Goal: Register for event/course

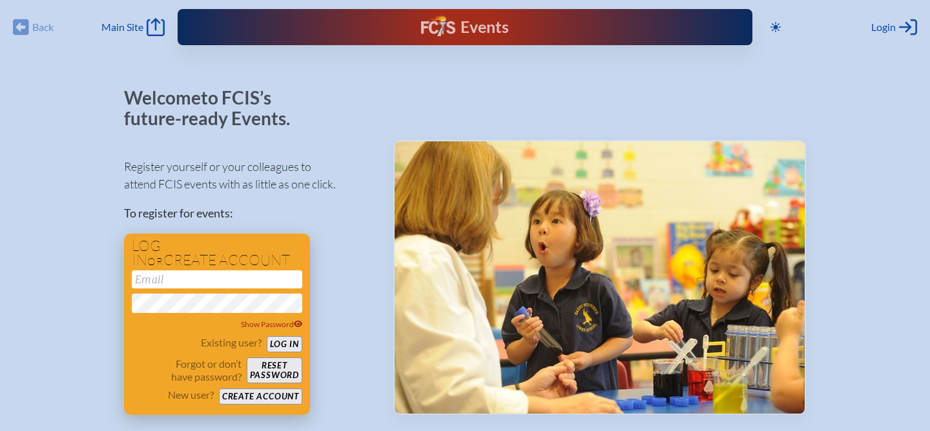
type input "[EMAIL_ADDRESS][DOMAIN_NAME]"
click at [285, 346] on button "Log in" at bounding box center [285, 344] width 36 height 16
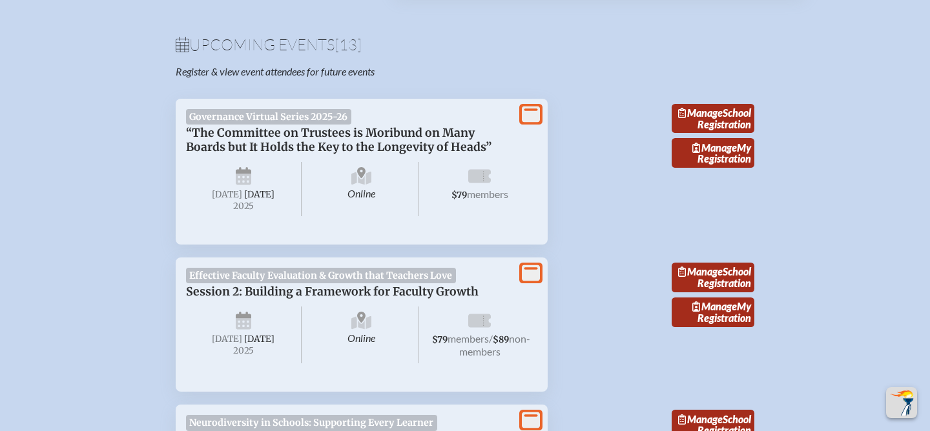
scroll to position [425, 0]
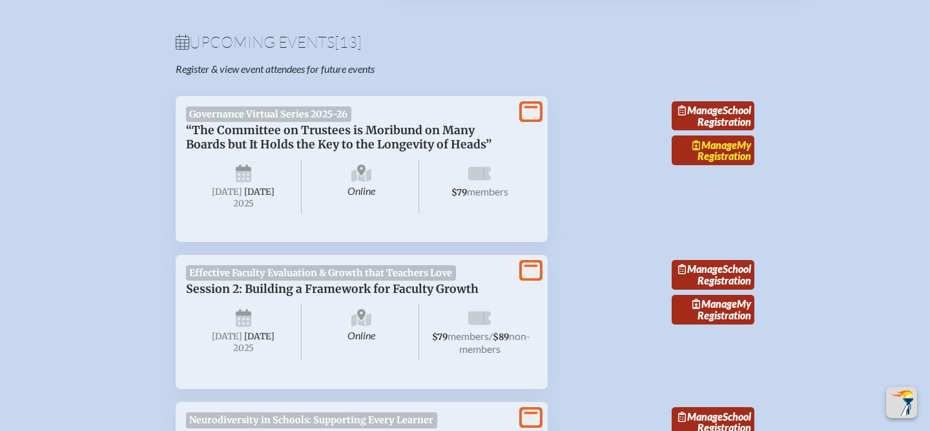
click at [703, 165] on link "Manage My Registration" at bounding box center [713, 151] width 83 height 30
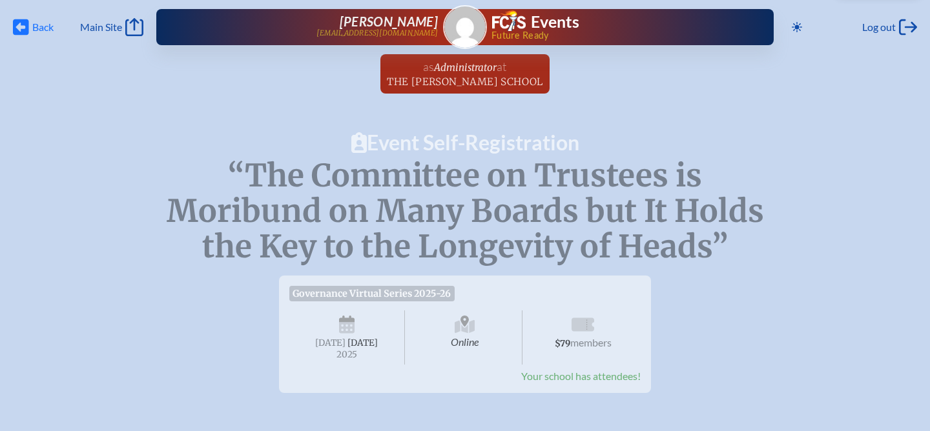
click at [43, 24] on span "Back" at bounding box center [42, 27] width 21 height 13
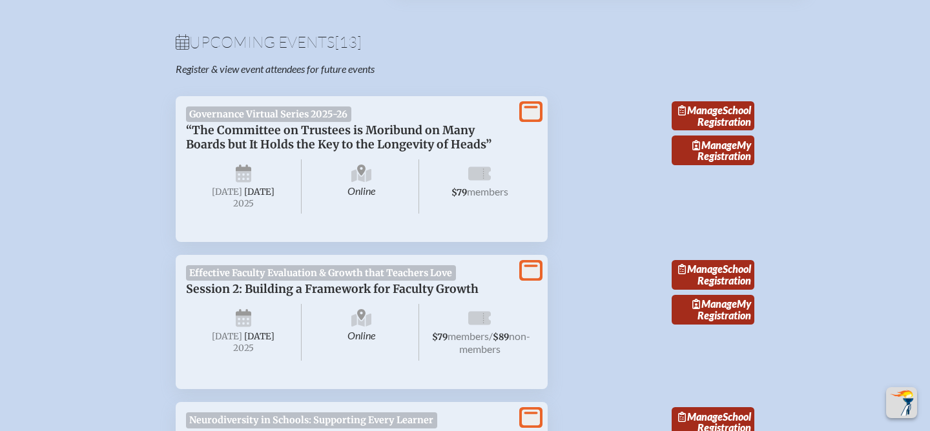
click at [291, 119] on span "Governance Virtual Series 2025-26" at bounding box center [268, 114] width 165 height 15
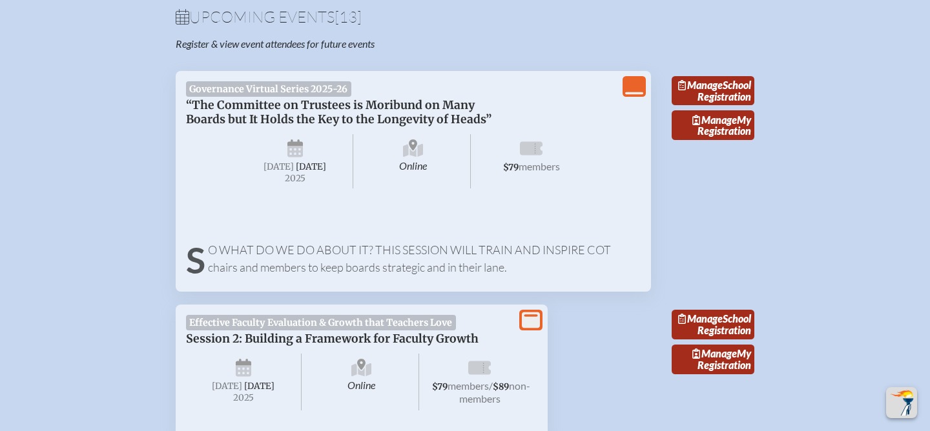
scroll to position [483, 0]
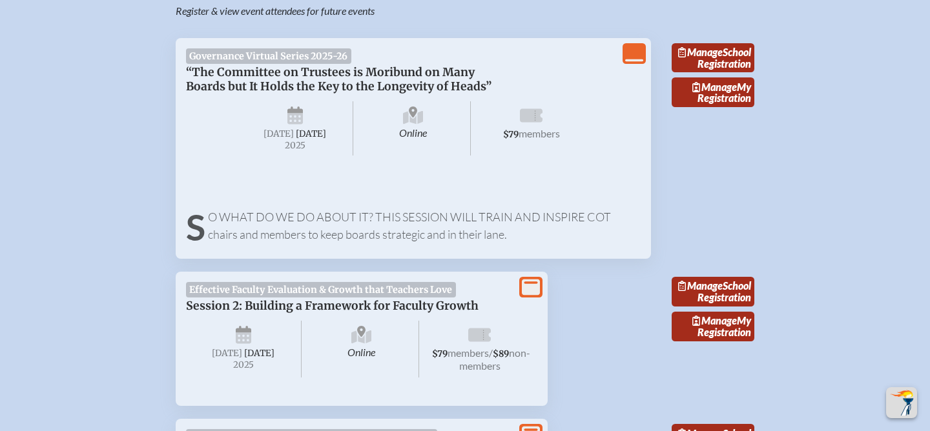
click at [631, 60] on icon "View Less" at bounding box center [634, 54] width 18 height 18
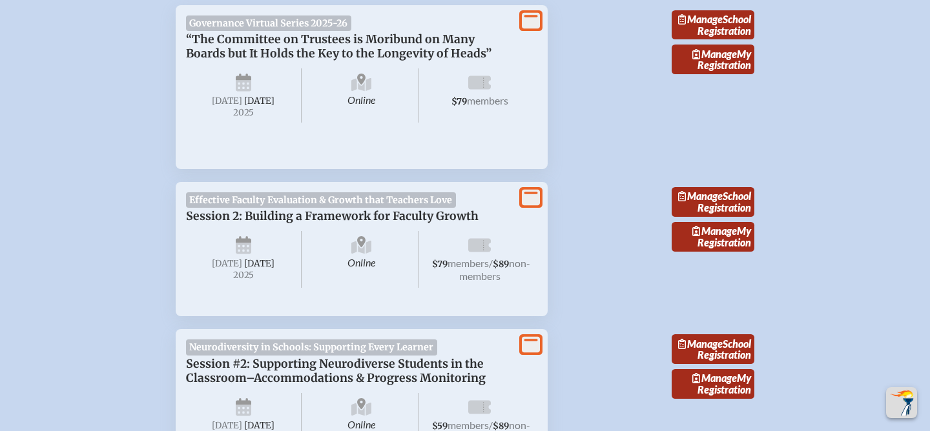
scroll to position [516, 0]
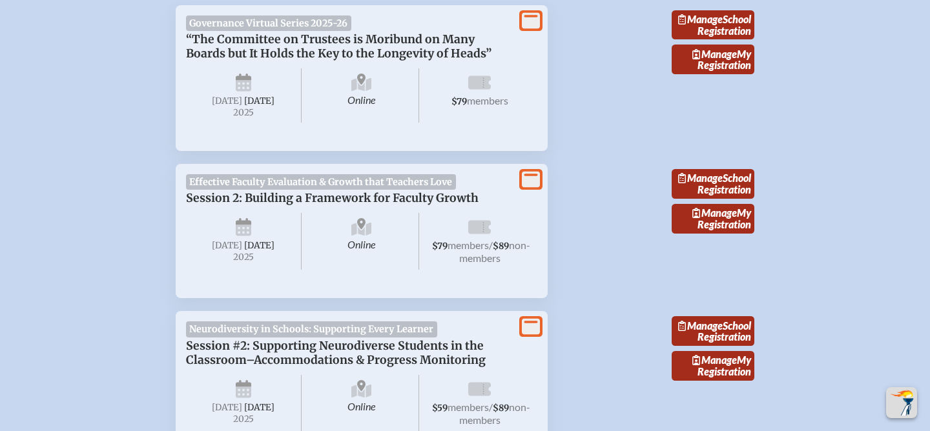
click at [479, 94] on icon at bounding box center [479, 84] width 23 height 21
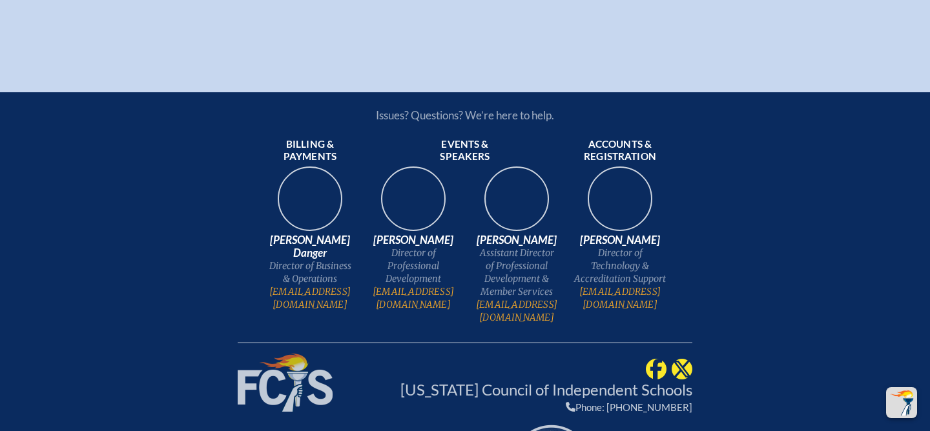
scroll to position [2661, 0]
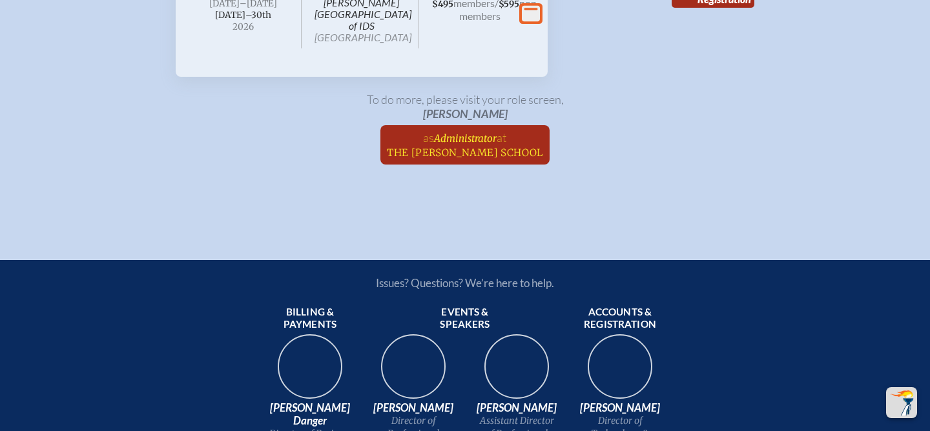
click at [452, 145] on span "Administrator" at bounding box center [465, 138] width 63 height 12
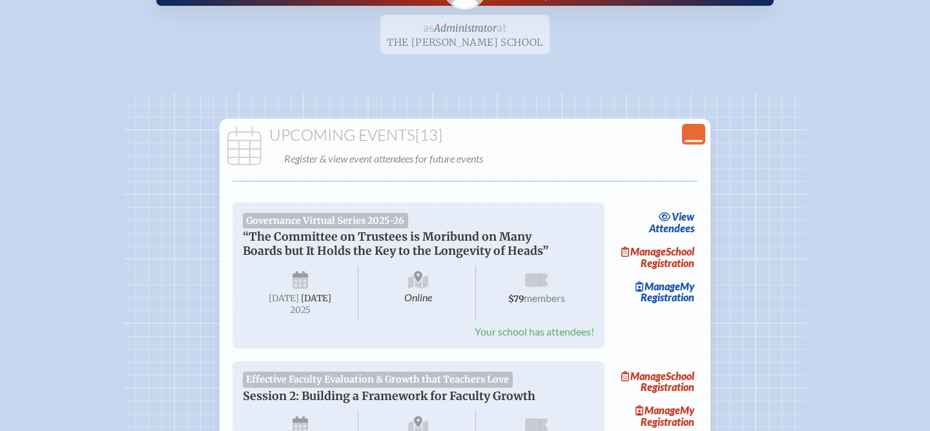
scroll to position [124, 0]
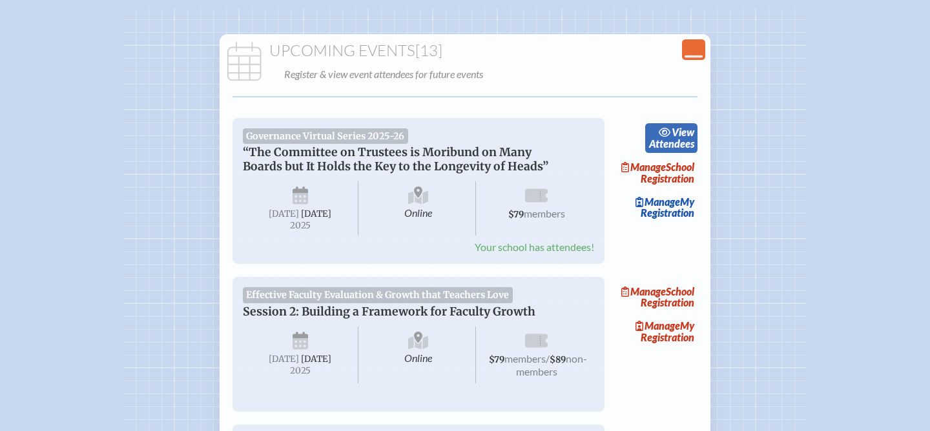
click at [680, 144] on link "view Attendees" at bounding box center [671, 138] width 52 height 30
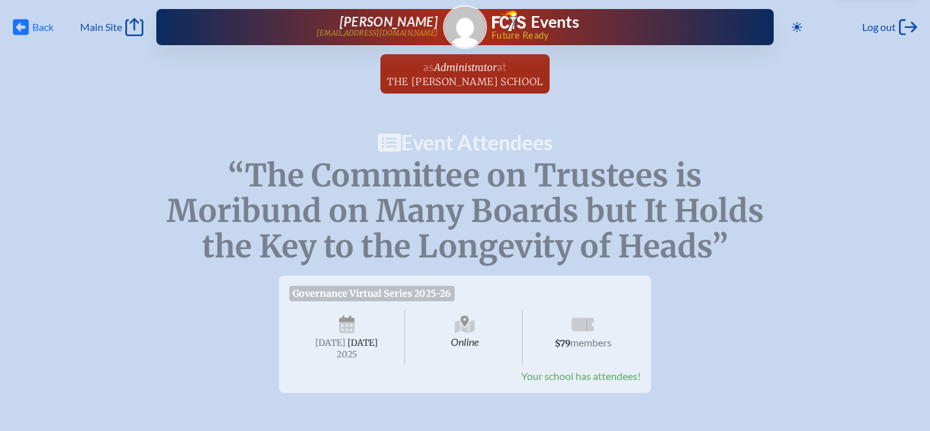
click at [46, 27] on span "Back" at bounding box center [42, 27] width 21 height 13
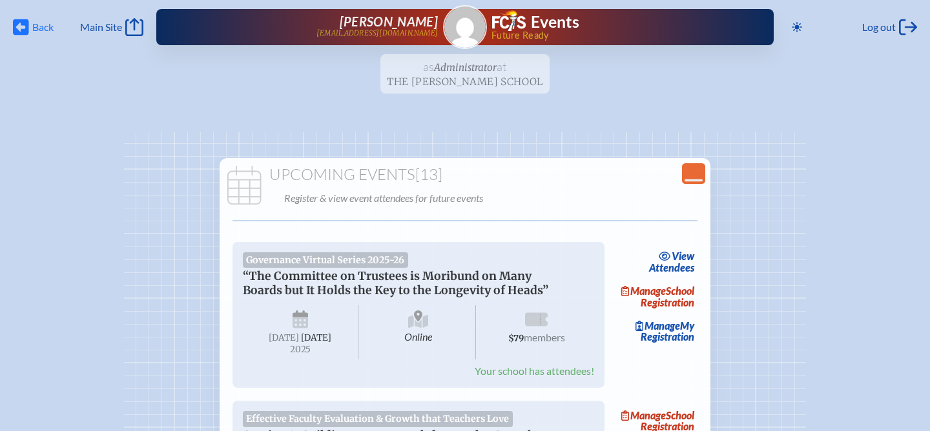
scroll to position [124, 0]
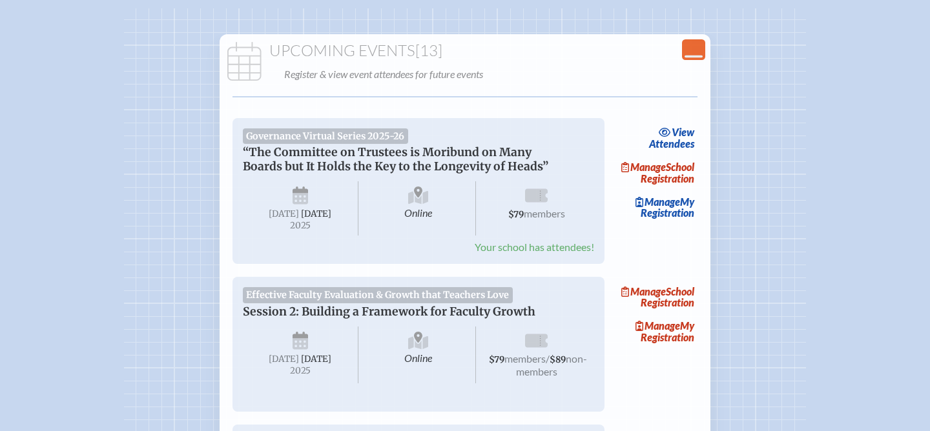
click at [386, 76] on p "Register & view event attendees for future events" at bounding box center [493, 74] width 418 height 18
click at [342, 51] on h1 "Upcoming Events [13]" at bounding box center [465, 51] width 480 height 18
click at [267, 62] on div "Upcoming Events [13] Register & view event attendees for future events" at bounding box center [465, 62] width 486 height 41
click at [670, 179] on link "Manage School Registration" at bounding box center [656, 173] width 83 height 30
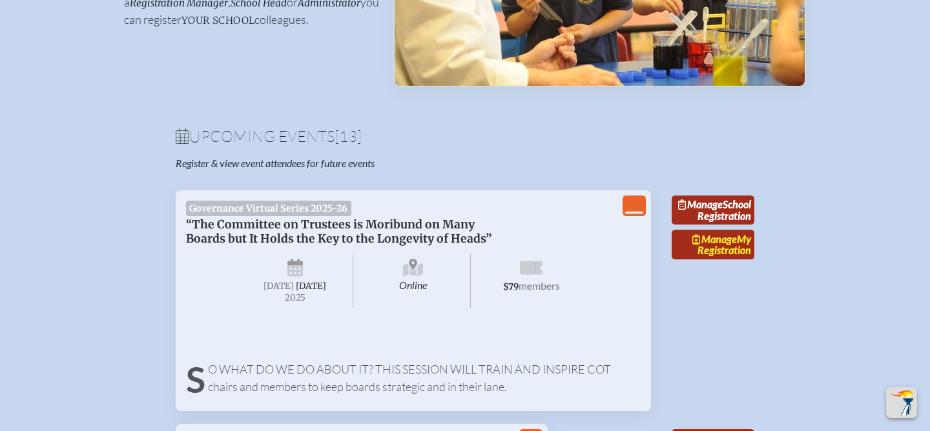
scroll to position [342, 0]
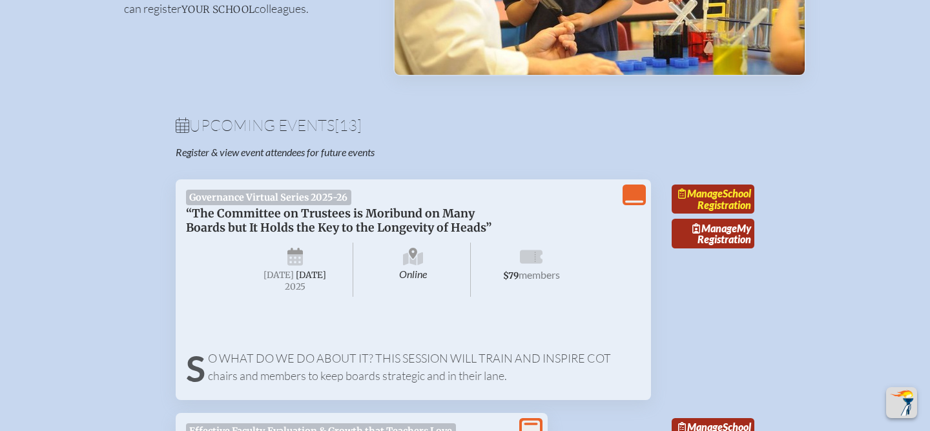
click at [718, 214] on link "Manage School Registration" at bounding box center [713, 200] width 83 height 30
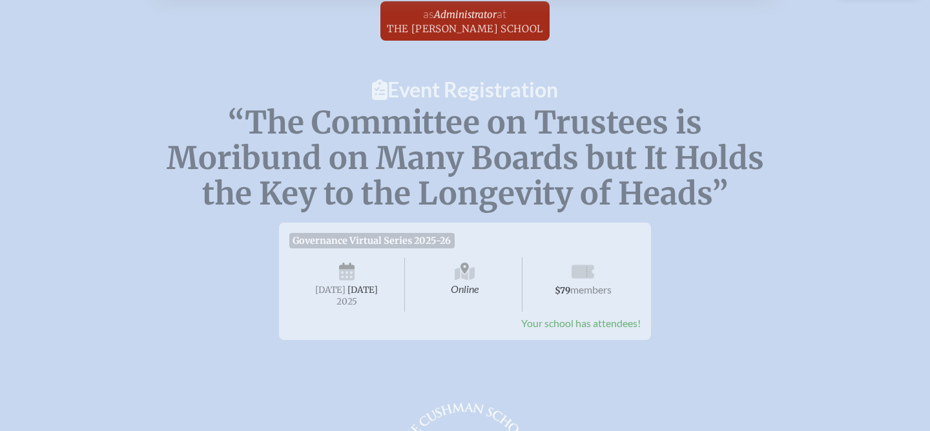
scroll to position [123, 0]
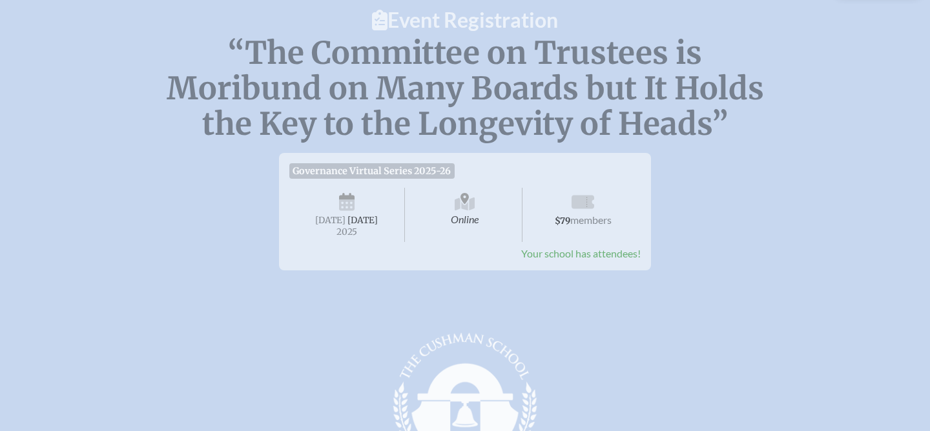
click at [604, 260] on span "Your school has attendees!" at bounding box center [580, 253] width 119 height 12
click at [461, 203] on icon at bounding box center [465, 203] width 21 height 21
click at [342, 218] on span "[DATE]" at bounding box center [330, 220] width 30 height 11
click at [358, 168] on span "Governance Virtual Series 2025-26" at bounding box center [371, 170] width 165 height 15
click at [585, 198] on icon at bounding box center [583, 202] width 23 height 14
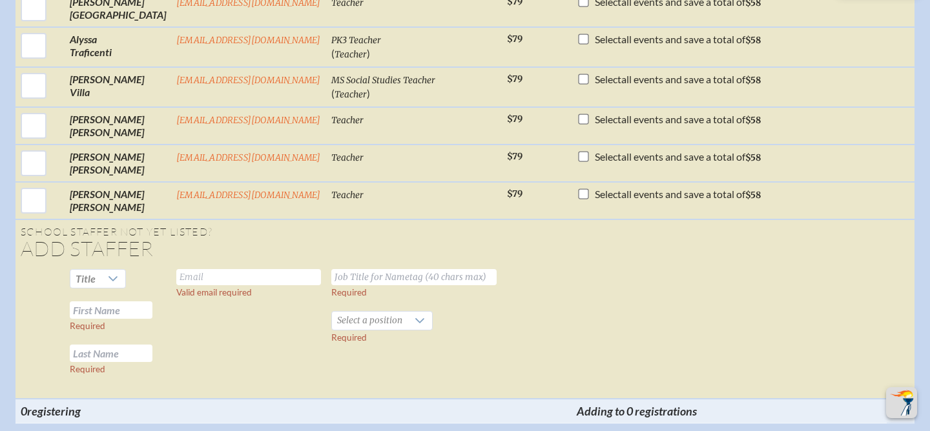
scroll to position [3589, 0]
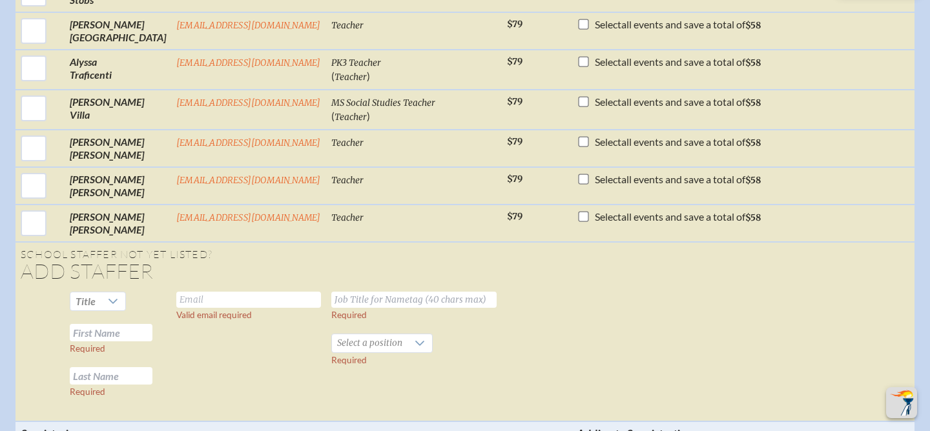
click at [196, 300] on input "text" at bounding box center [248, 300] width 145 height 16
click at [132, 330] on input "text" at bounding box center [111, 332] width 83 height 17
type input "Alexandra"
click at [133, 373] on input "text" at bounding box center [111, 375] width 83 height 17
type input "Fabrikant"
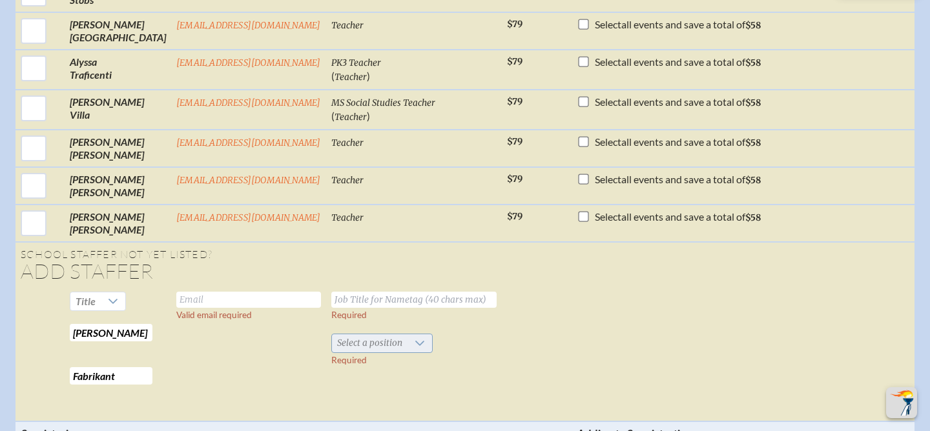
click at [415, 342] on icon at bounding box center [420, 343] width 10 height 10
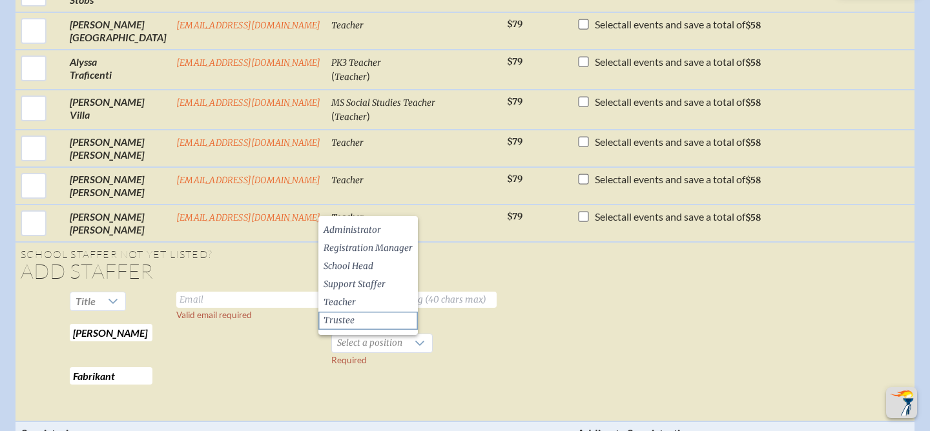
click at [361, 318] on li "Trustee" at bounding box center [367, 321] width 99 height 18
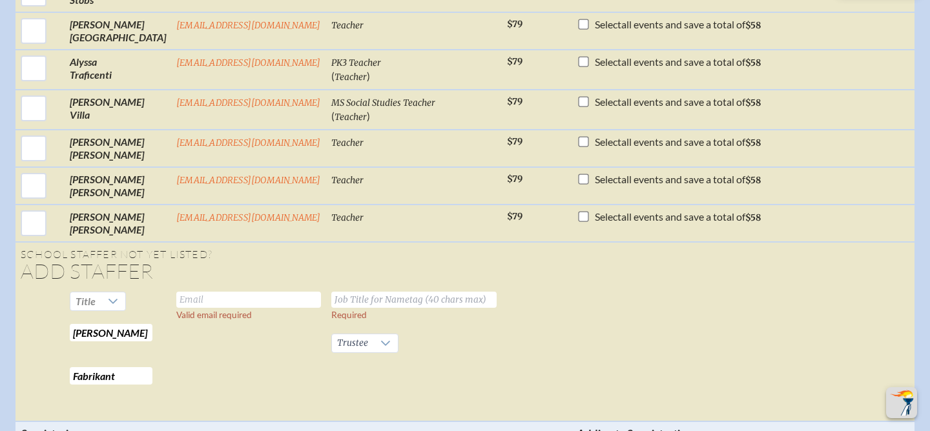
click at [238, 298] on input "text" at bounding box center [248, 300] width 145 height 16
type input "alexandrafabrikant@gmail.com"
click at [365, 297] on input "text" at bounding box center [413, 300] width 165 height 16
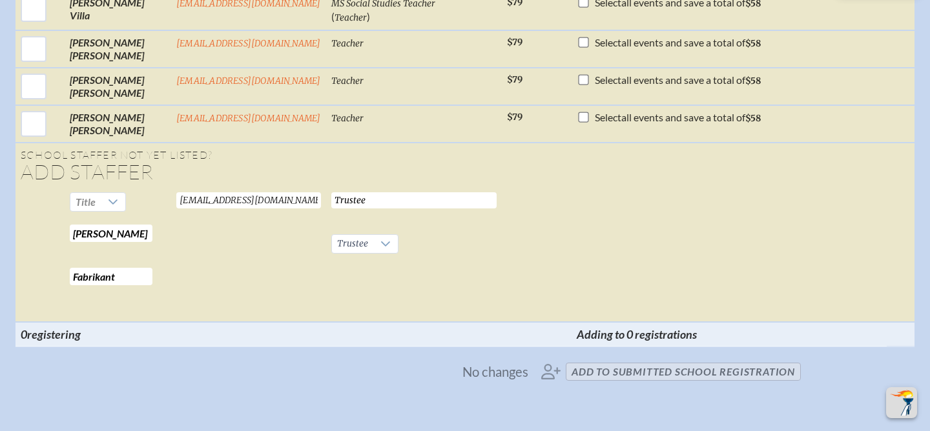
scroll to position [3656, 0]
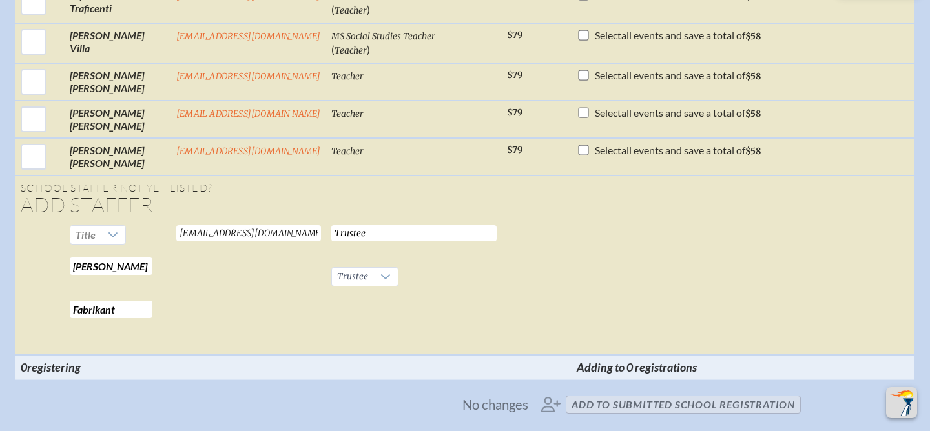
type input "Trustee"
click at [502, 291] on td at bounding box center [537, 287] width 70 height 135
click at [113, 232] on icon at bounding box center [113, 235] width 10 height 10
click at [104, 276] on li "Mrs" at bounding box center [98, 278] width 56 height 18
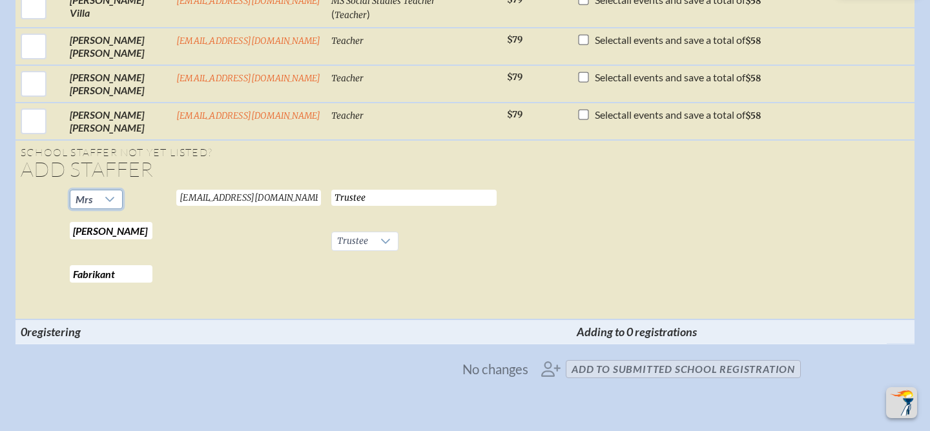
scroll to position [3705, 0]
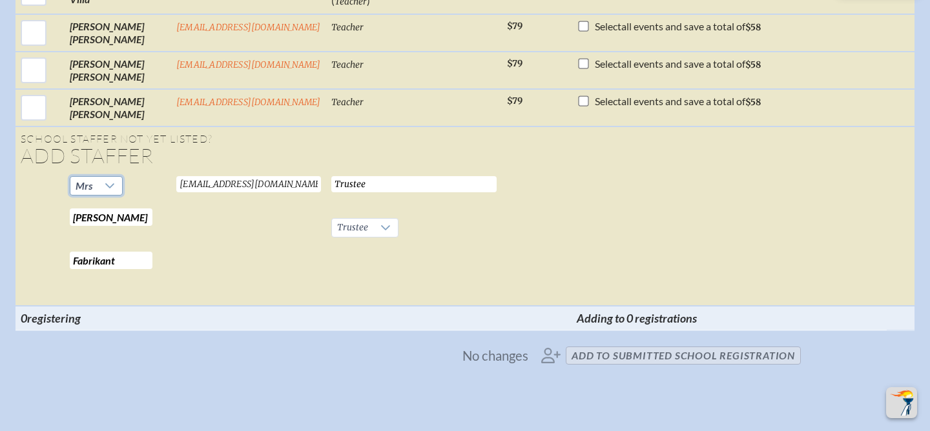
click at [250, 321] on th at bounding box center [248, 318] width 155 height 25
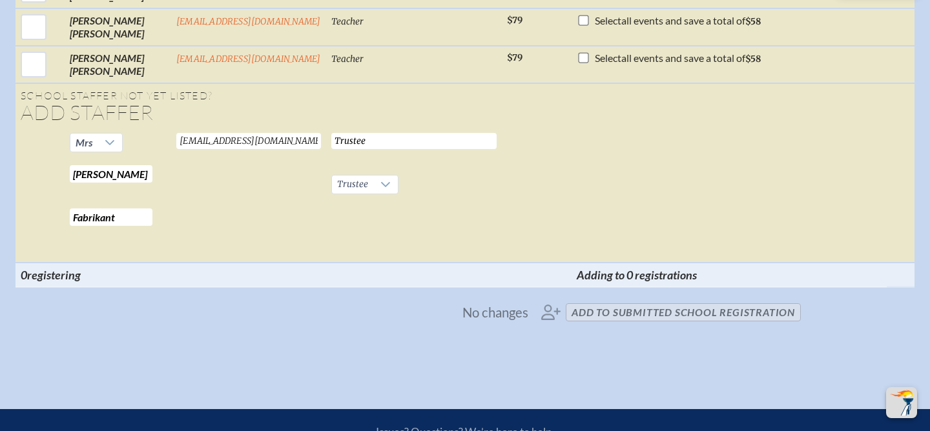
scroll to position [3766, 0]
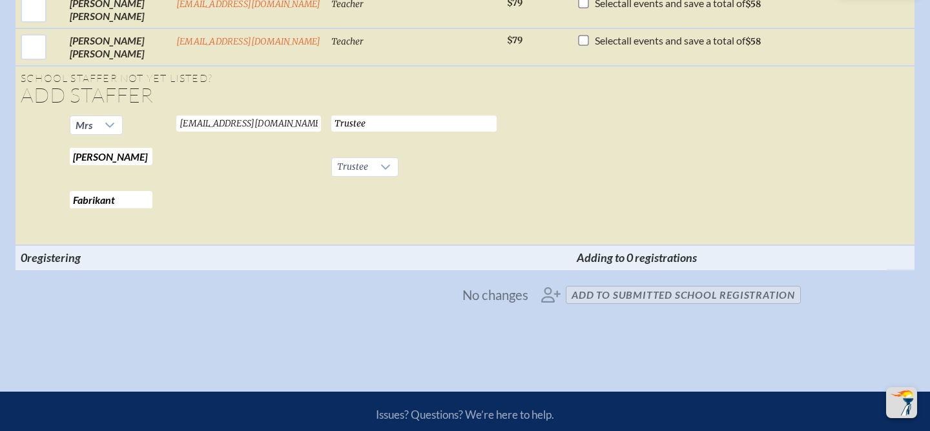
click at [608, 295] on span "No changes add to submitted School Registration" at bounding box center [465, 295] width 682 height 28
click at [635, 296] on span "No changes add to submitted School Registration" at bounding box center [465, 295] width 682 height 28
click at [503, 295] on span "No changes" at bounding box center [495, 295] width 66 height 14
click at [557, 293] on span "No changes add to submitted School Registration" at bounding box center [465, 295] width 682 height 28
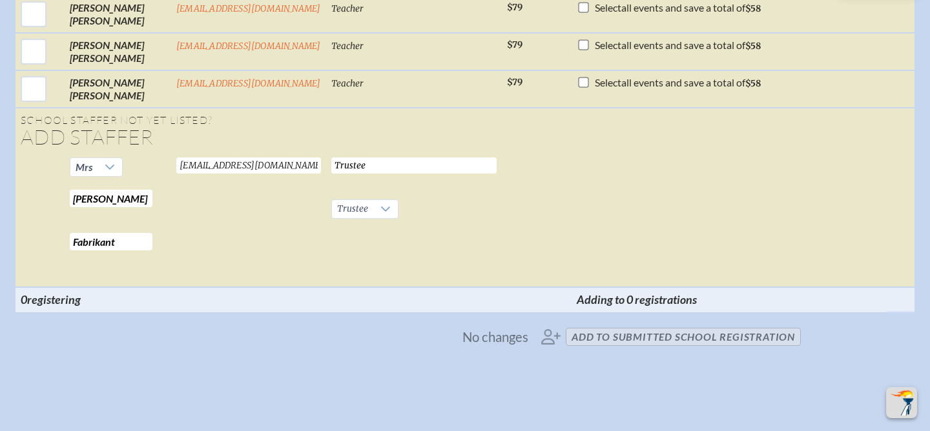
scroll to position [3704, 0]
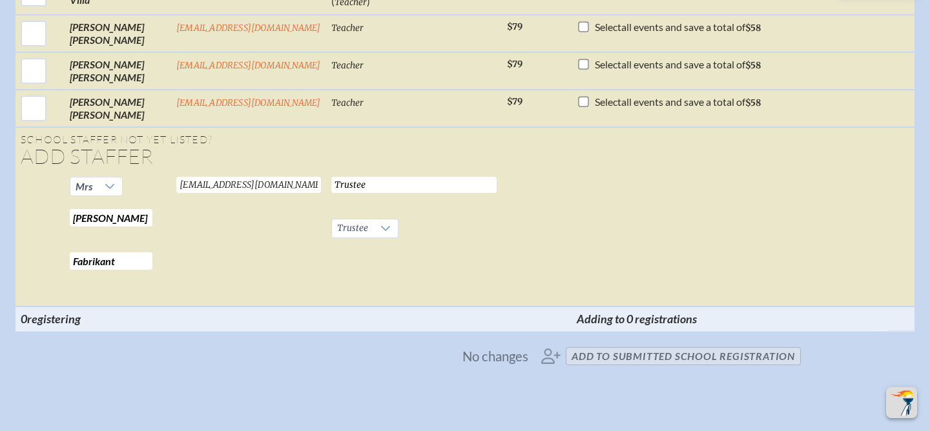
click at [382, 187] on input "Trustee" at bounding box center [413, 185] width 165 height 16
click at [409, 232] on td "Trustee Required Trustee Required" at bounding box center [414, 239] width 176 height 135
click at [55, 325] on span "registering" at bounding box center [54, 319] width 54 height 14
click at [129, 266] on input "Fabrikant" at bounding box center [111, 261] width 83 height 17
type input "Fabrikant"
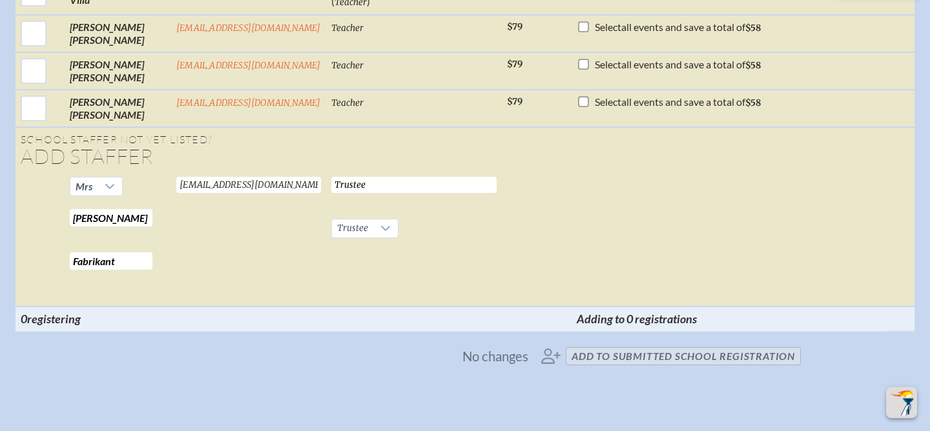
click at [187, 265] on td "[EMAIL_ADDRESS][DOMAIN_NAME] Valid email required" at bounding box center [248, 239] width 155 height 135
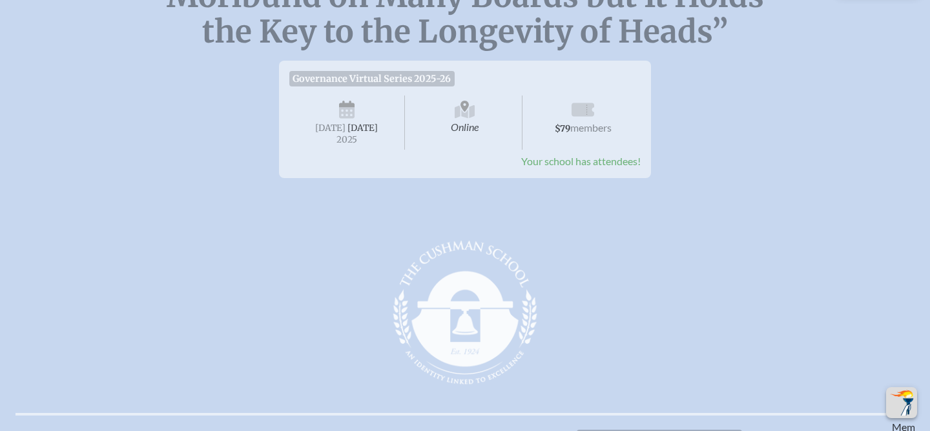
scroll to position [147, 0]
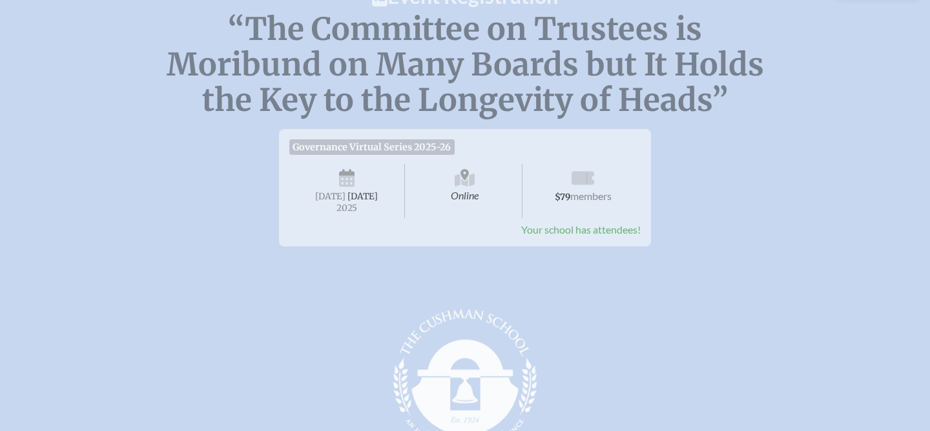
click at [344, 197] on span "[DATE]" at bounding box center [330, 196] width 30 height 11
click at [566, 236] on span "Your school has attendees!" at bounding box center [580, 229] width 119 height 12
click at [575, 201] on span "$79 members" at bounding box center [583, 191] width 116 height 54
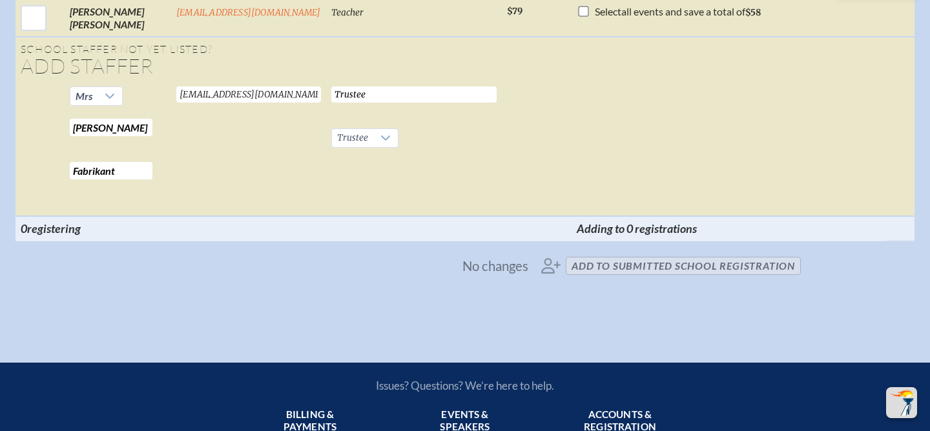
scroll to position [3752, 0]
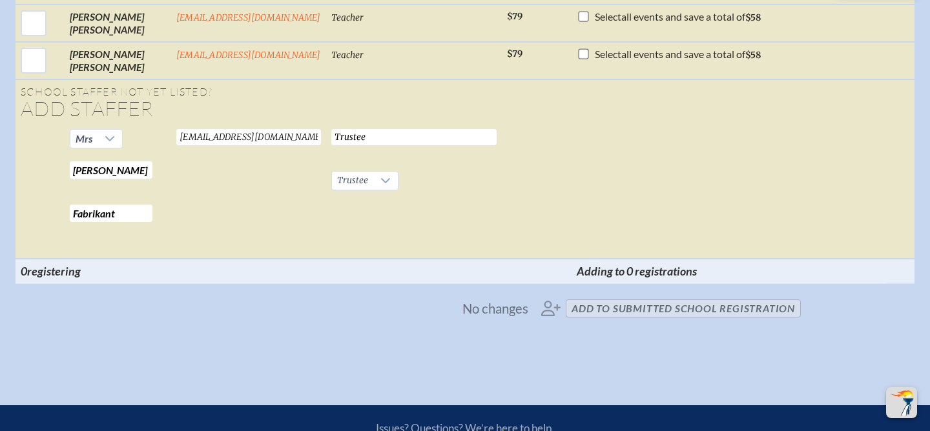
click at [626, 309] on span "No changes add to submitted School Registration" at bounding box center [465, 308] width 682 height 28
click at [555, 311] on span "No changes add to submitted School Registration" at bounding box center [465, 308] width 682 height 28
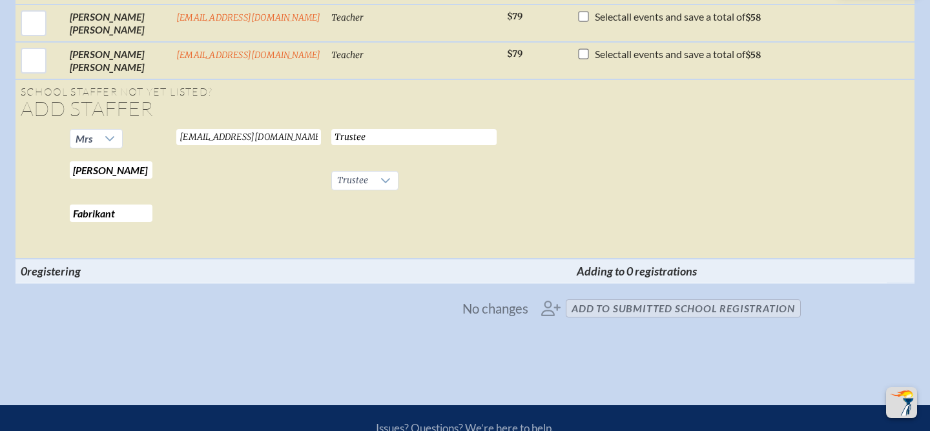
click at [494, 310] on span "No changes" at bounding box center [495, 309] width 66 height 14
click at [577, 275] on span "Adding to 0 registrations" at bounding box center [637, 271] width 120 height 14
click at [627, 311] on span "No changes add to submitted School Registration" at bounding box center [465, 308] width 682 height 28
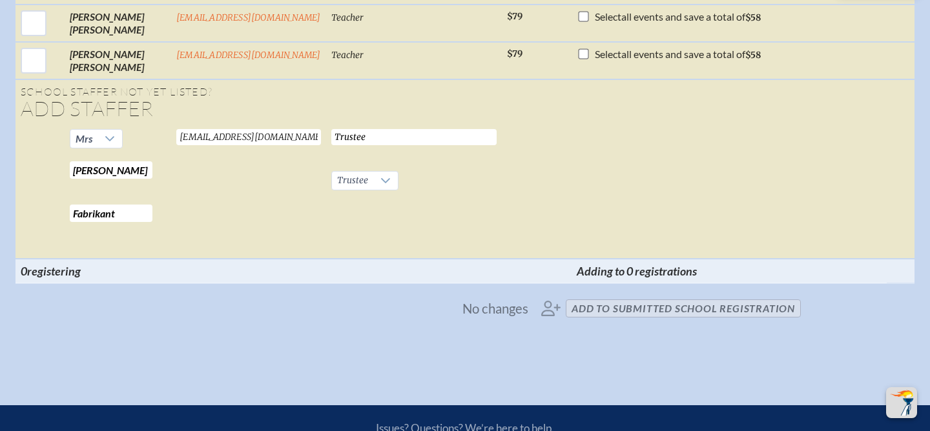
click at [627, 311] on span "No changes add to submitted School Registration" at bounding box center [465, 308] width 682 height 28
click at [650, 307] on span "No changes add to submitted School Registration" at bounding box center [465, 308] width 682 height 28
click at [547, 311] on span "No changes add to submitted School Registration" at bounding box center [465, 308] width 682 height 28
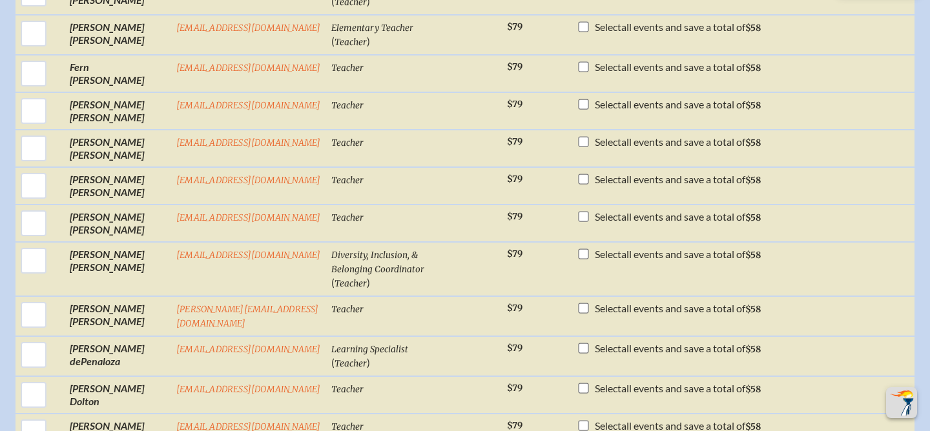
scroll to position [0, 0]
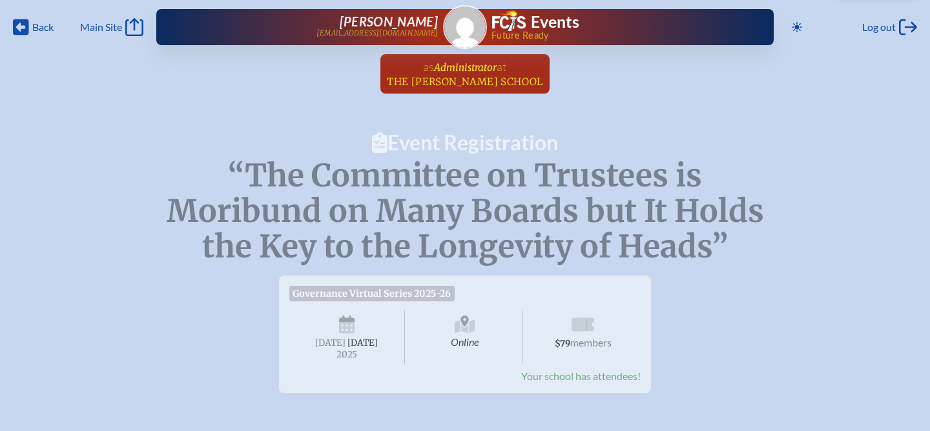
click at [457, 69] on span "Administrator" at bounding box center [465, 67] width 63 height 12
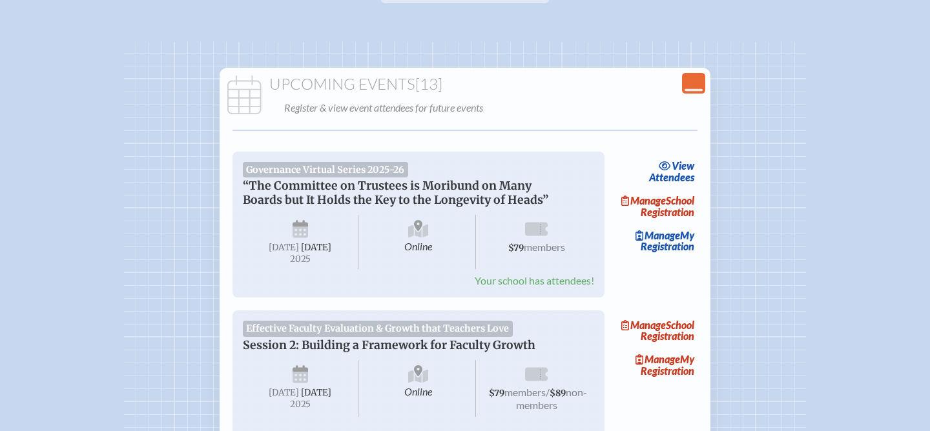
scroll to position [113, 0]
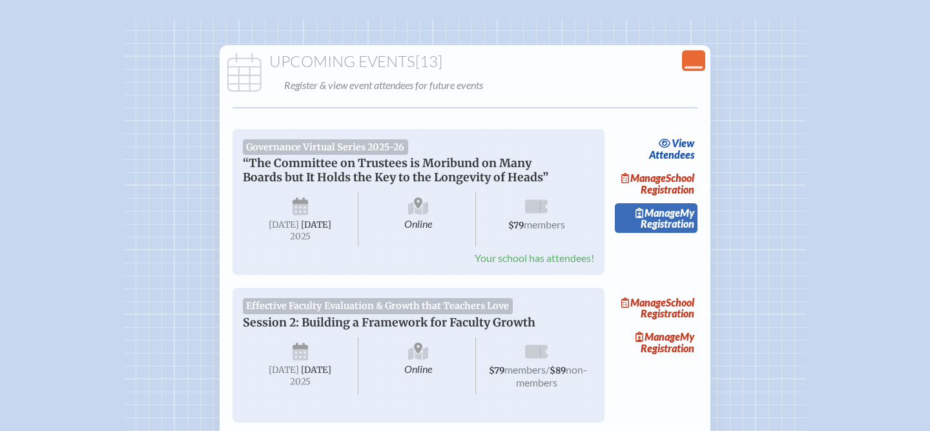
click at [654, 219] on span "Manage" at bounding box center [657, 213] width 45 height 12
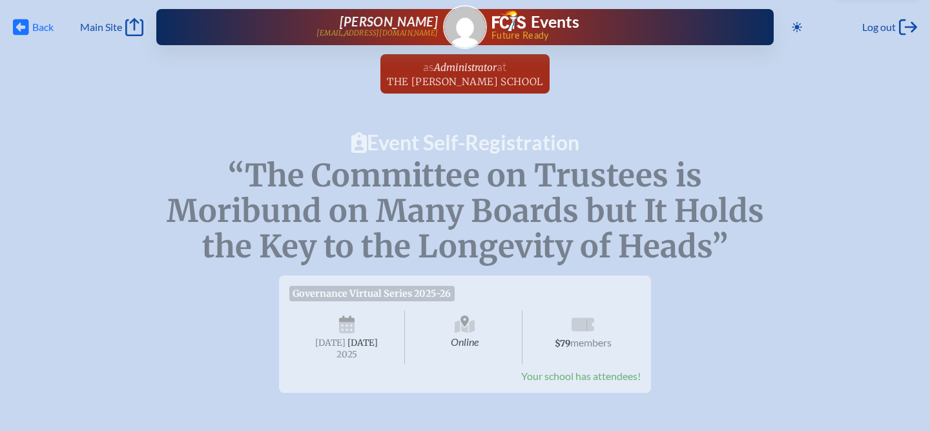
click at [46, 23] on span "Back" at bounding box center [42, 27] width 21 height 13
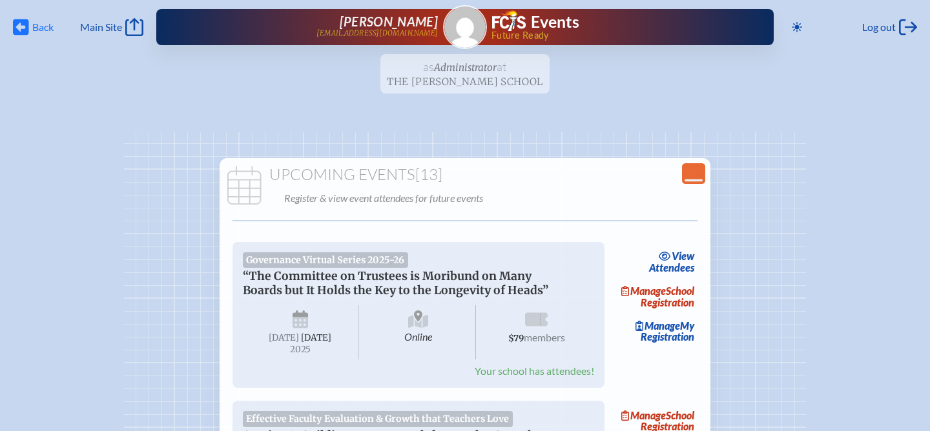
scroll to position [113, 0]
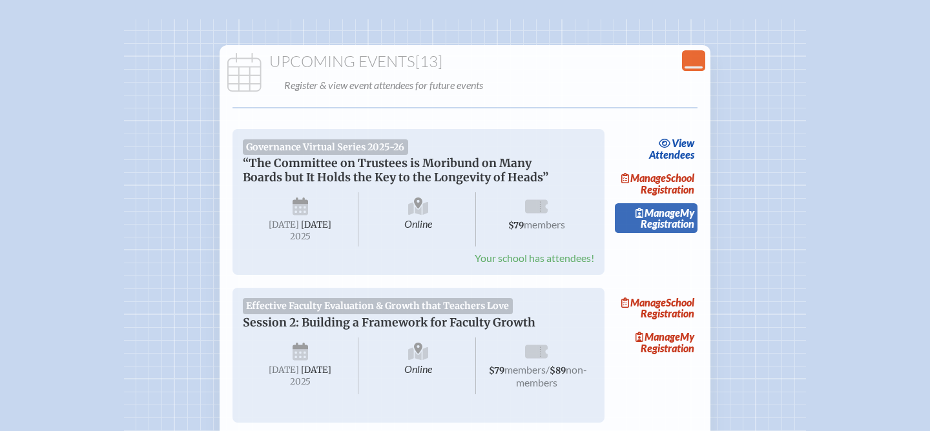
click at [666, 230] on link "Manage My Registration" at bounding box center [656, 218] width 83 height 30
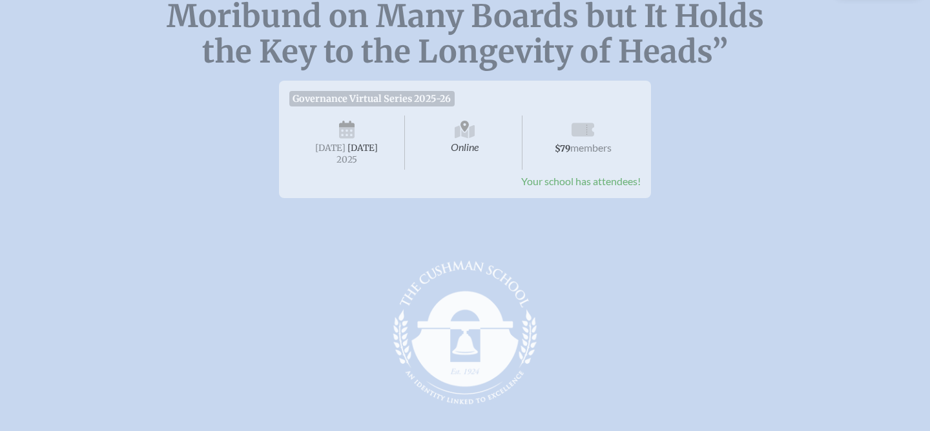
scroll to position [213, 0]
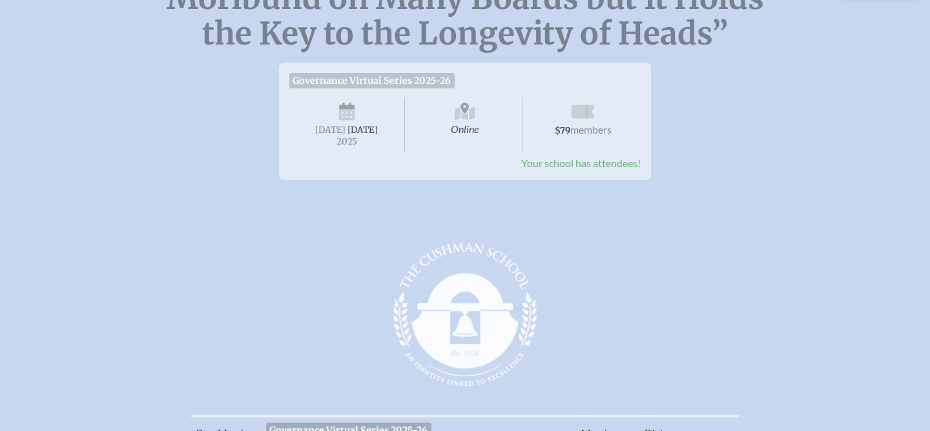
click at [627, 169] on span "Your school has attendees!" at bounding box center [580, 163] width 119 height 12
click at [566, 121] on span "$79 members" at bounding box center [583, 125] width 116 height 54
click at [466, 112] on icon at bounding box center [465, 114] width 21 height 14
click at [312, 125] on span "Thursday , September 25th , 2025" at bounding box center [347, 125] width 116 height 54
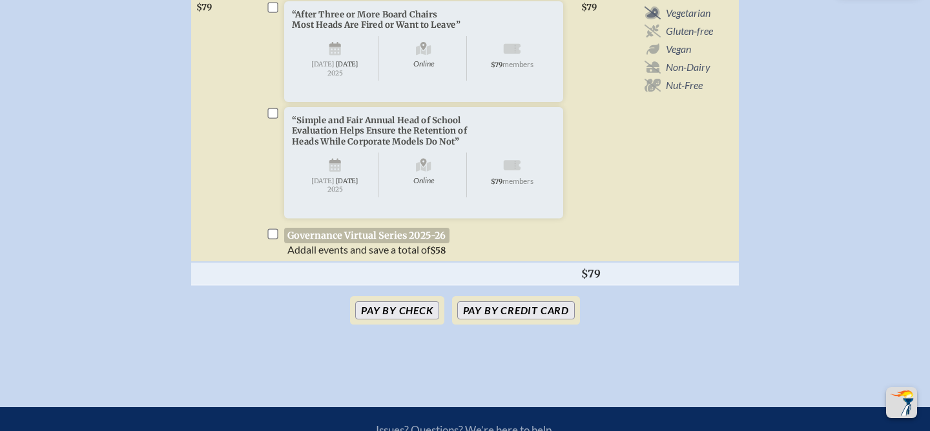
scroll to position [600, 0]
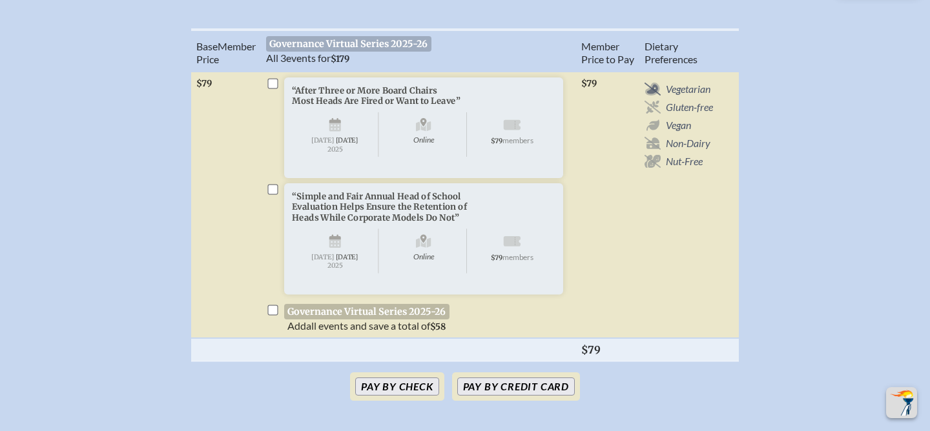
click at [273, 89] on input "checkbox" at bounding box center [272, 84] width 10 height 10
checkbox input "true"
click at [275, 195] on input "checkbox" at bounding box center [272, 190] width 10 height 10
checkbox input "true"
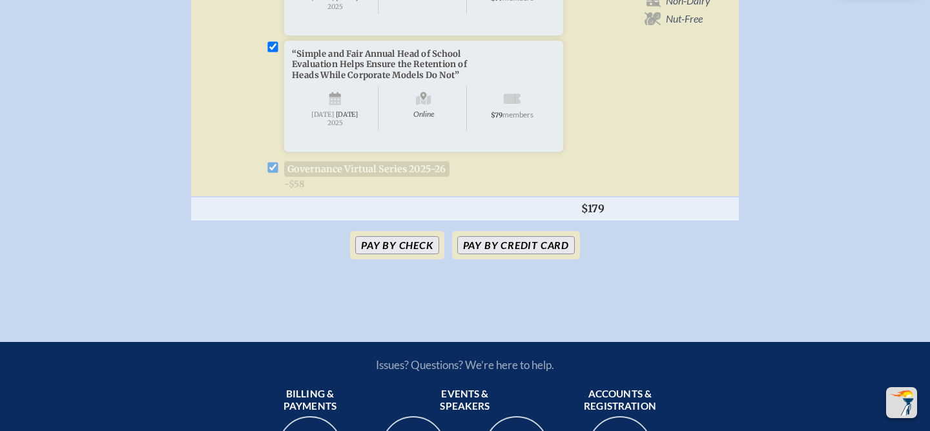
scroll to position [772, 0]
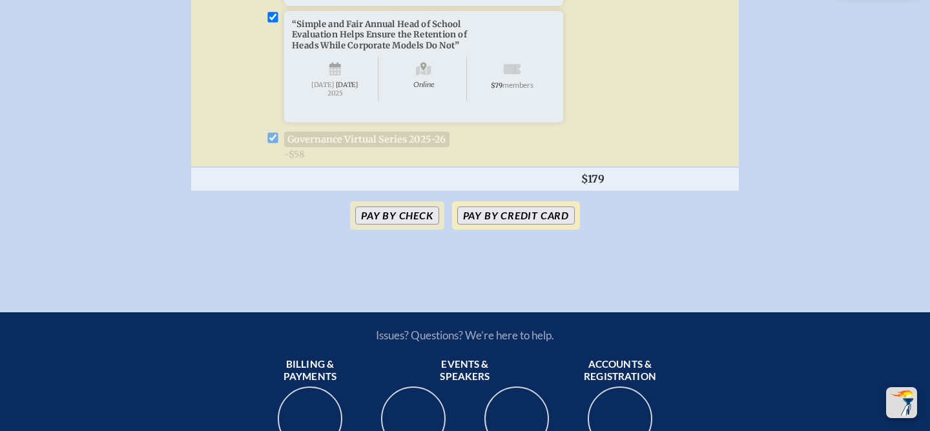
click at [504, 225] on button "Pay by Credit Card" at bounding box center [516, 216] width 118 height 18
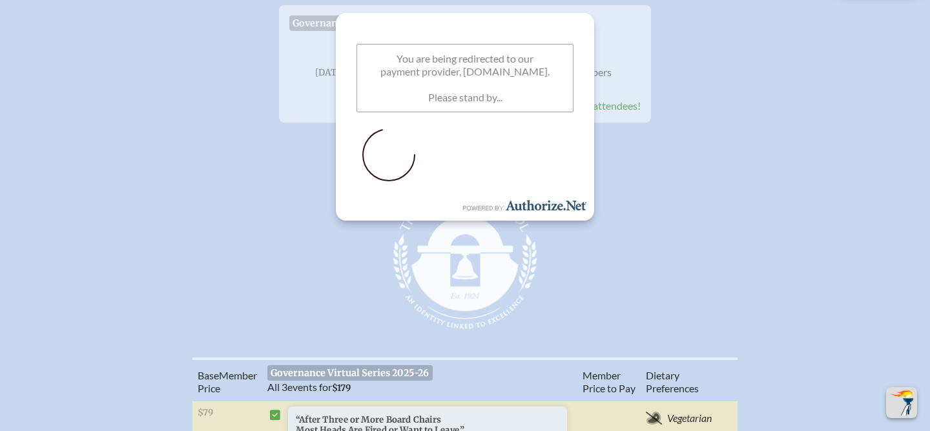
scroll to position [256, 0]
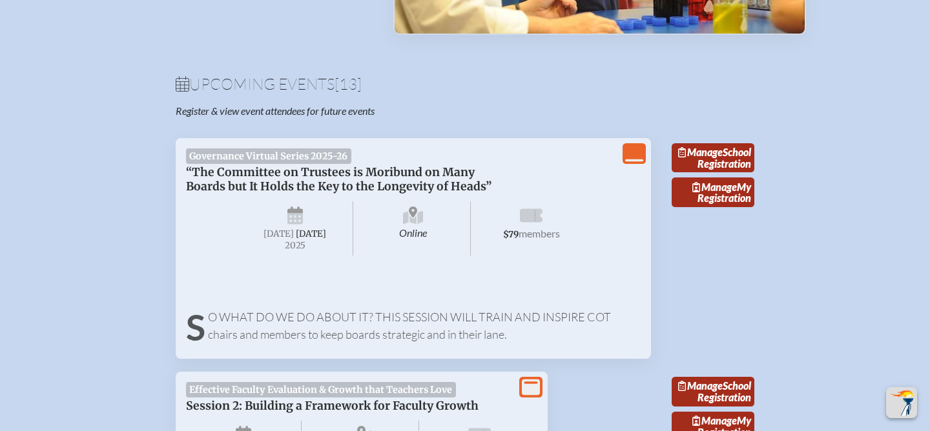
scroll to position [385, 0]
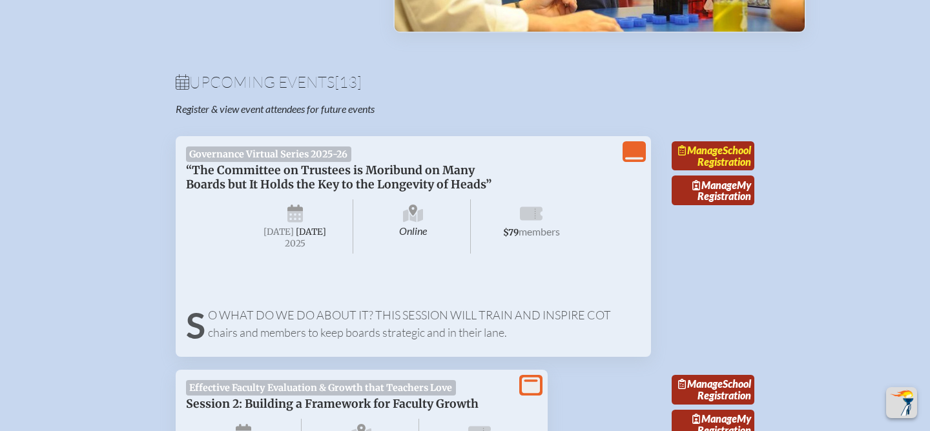
click at [730, 170] on link "Manage School Registration" at bounding box center [713, 156] width 83 height 30
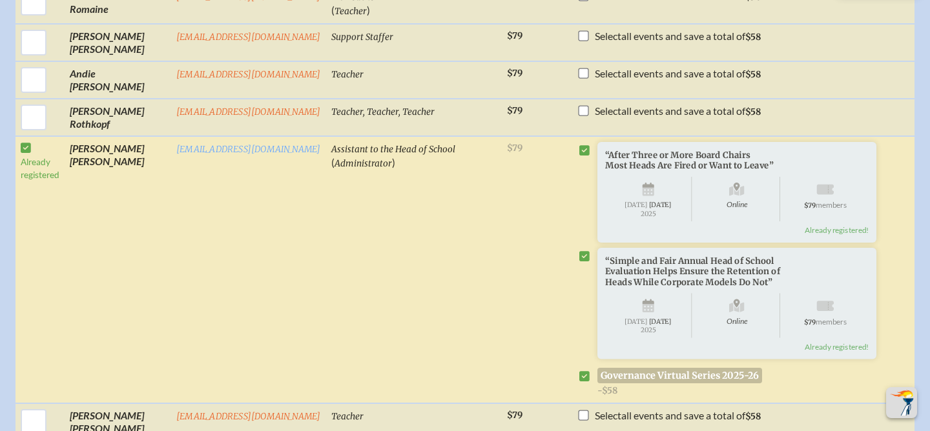
scroll to position [3071, 0]
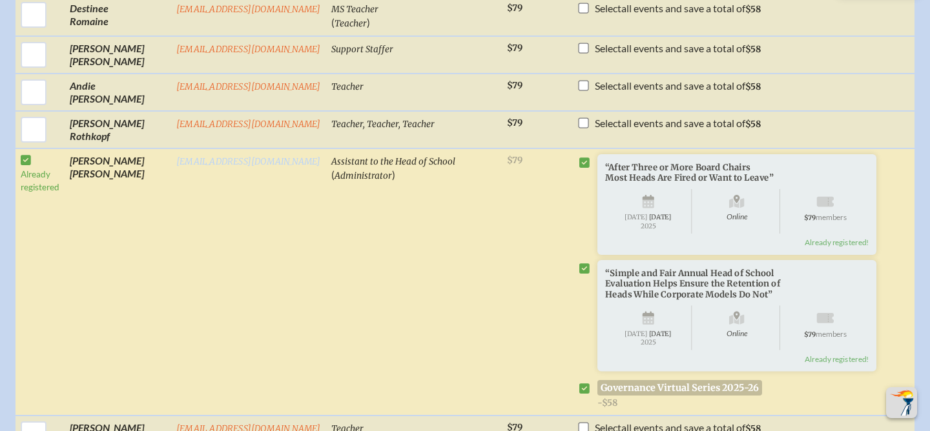
click at [258, 167] on link "[EMAIL_ADDRESS][DOMAIN_NAME]" at bounding box center [248, 161] width 145 height 11
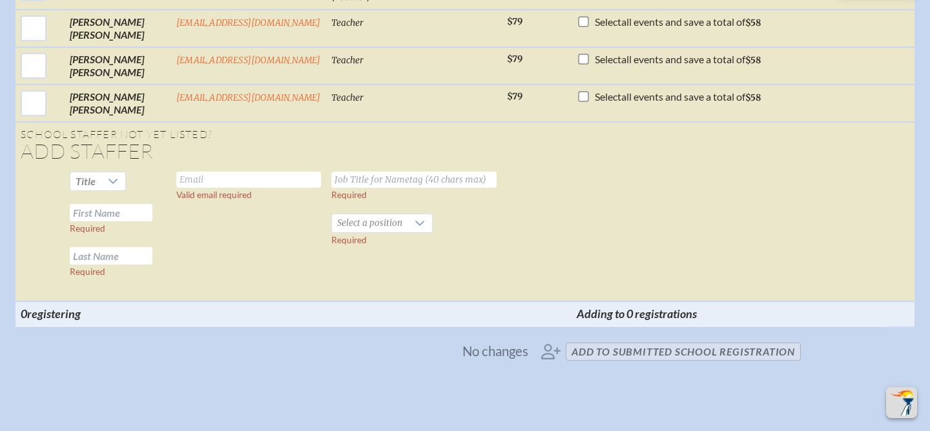
scroll to position [3963, 0]
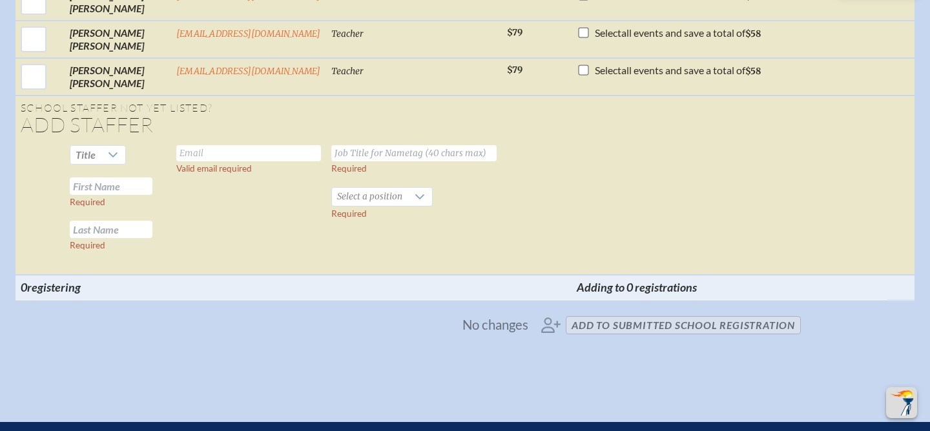
click at [611, 340] on span "No changes add to submitted School Registration" at bounding box center [465, 325] width 682 height 28
click at [631, 340] on span "No changes add to submitted School Registration" at bounding box center [465, 325] width 682 height 28
click at [610, 340] on span "No changes add to submitted School Registration" at bounding box center [465, 325] width 682 height 28
click at [606, 294] on span "Adding to 0 registrations" at bounding box center [637, 287] width 120 height 14
click at [597, 340] on span "No changes add to submitted School Registration" at bounding box center [465, 325] width 682 height 28
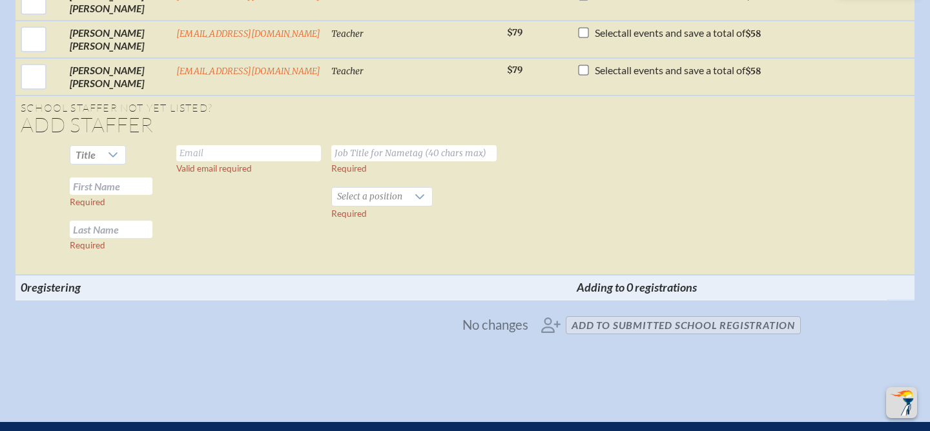
click at [474, 332] on span "No changes" at bounding box center [495, 325] width 66 height 14
click at [72, 294] on span "registering" at bounding box center [54, 287] width 54 height 14
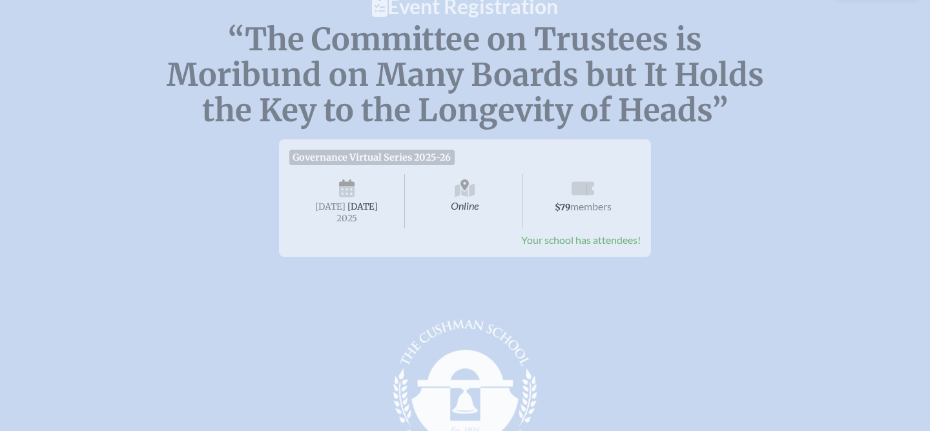
scroll to position [149, 0]
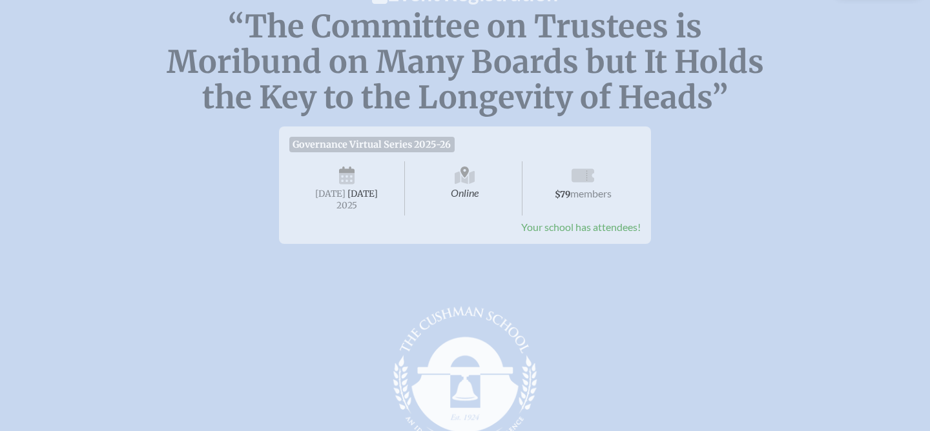
drag, startPoint x: 590, startPoint y: 191, endPoint x: 557, endPoint y: 191, distance: 32.9
click at [580, 191] on span "members" at bounding box center [590, 193] width 41 height 12
click at [480, 191] on span "Online" at bounding box center [466, 188] width 116 height 54
click at [368, 189] on span "Thursday , September 25th , 2025" at bounding box center [347, 188] width 116 height 54
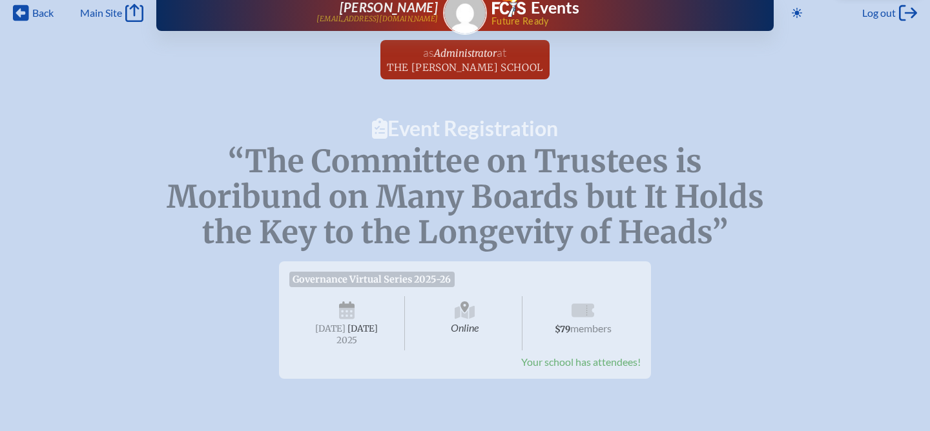
scroll to position [0, 0]
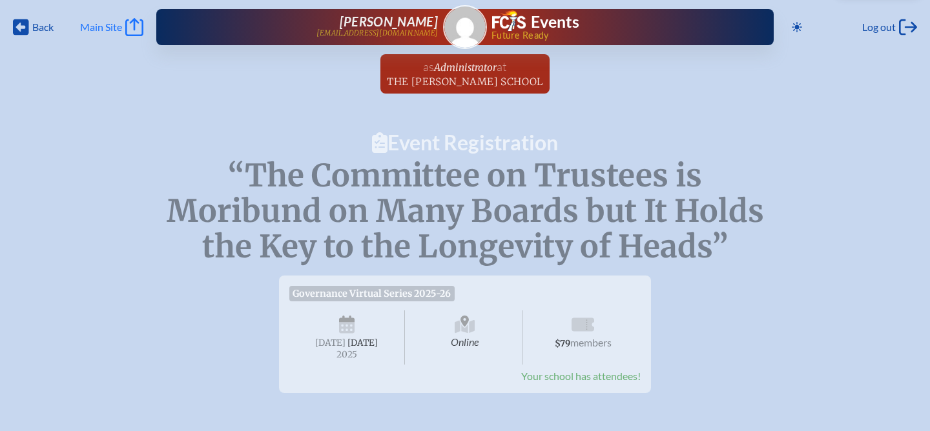
click at [107, 28] on span "Main Site" at bounding box center [101, 27] width 42 height 13
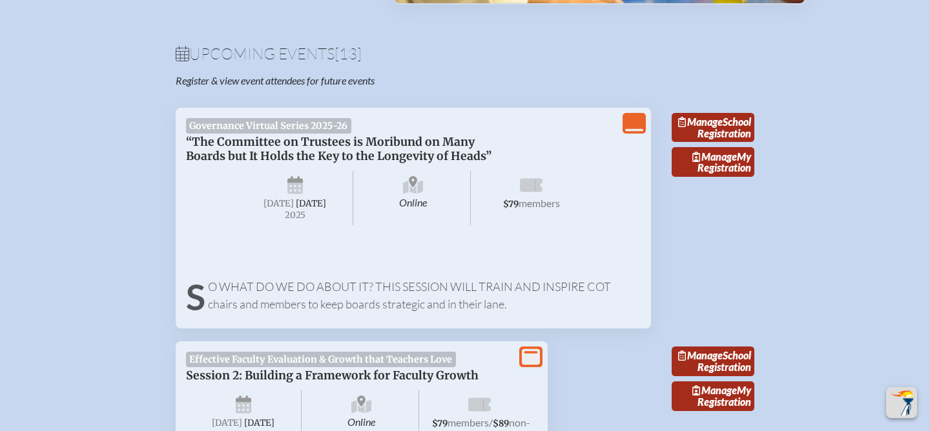
scroll to position [428, 0]
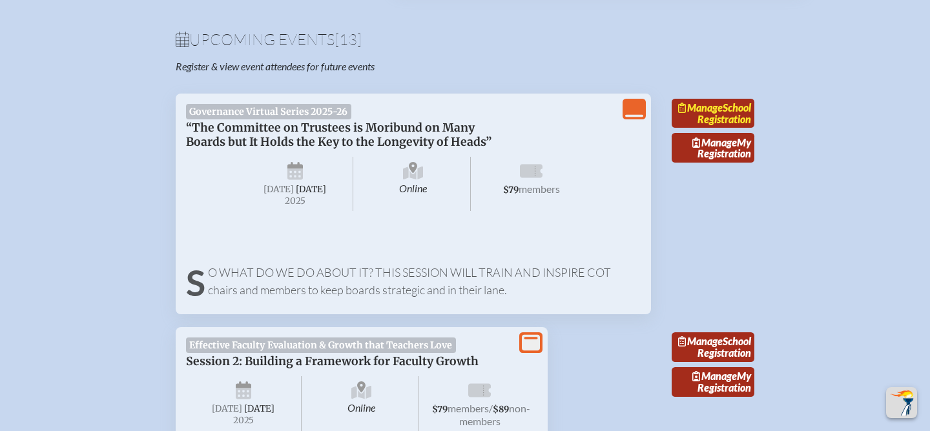
click at [723, 129] on link "Manage School Registration" at bounding box center [713, 114] width 83 height 30
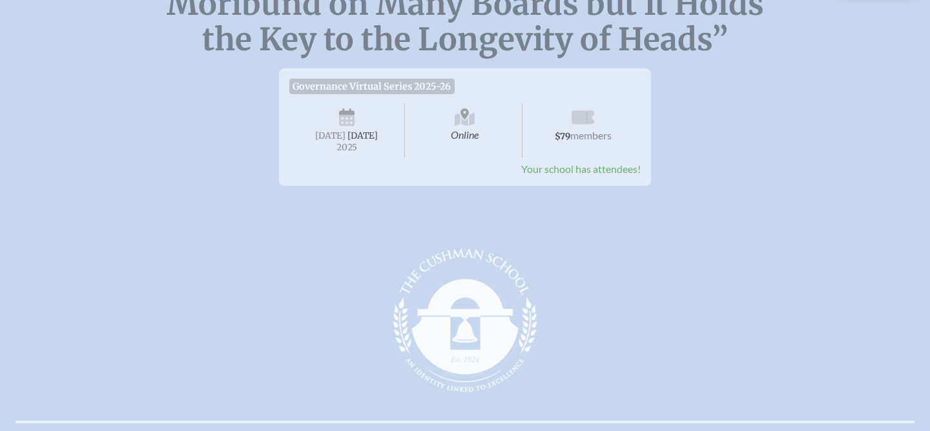
scroll to position [210, 0]
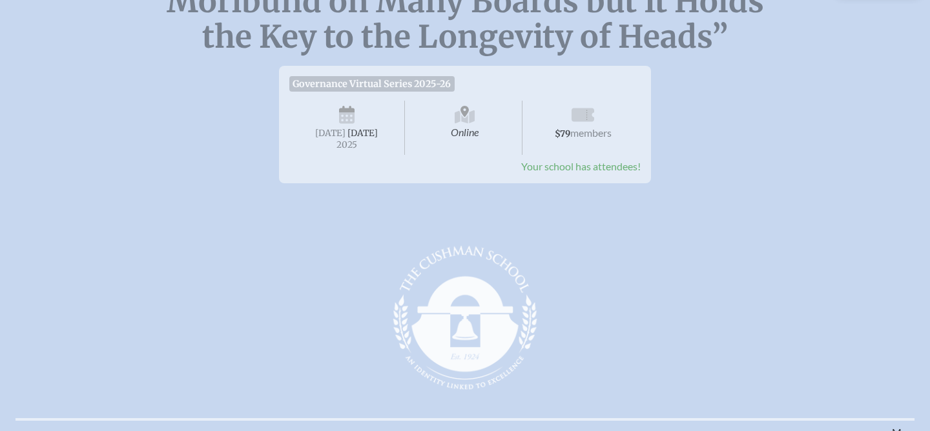
click at [597, 172] on span "Your school has attendees!" at bounding box center [580, 166] width 119 height 12
drag, startPoint x: 573, startPoint y: 109, endPoint x: 501, endPoint y: 109, distance: 71.7
click at [569, 109] on span "$79 members" at bounding box center [583, 128] width 116 height 54
click at [466, 108] on icon at bounding box center [465, 116] width 21 height 21
click at [347, 139] on span "[DATE]" at bounding box center [362, 133] width 30 height 11
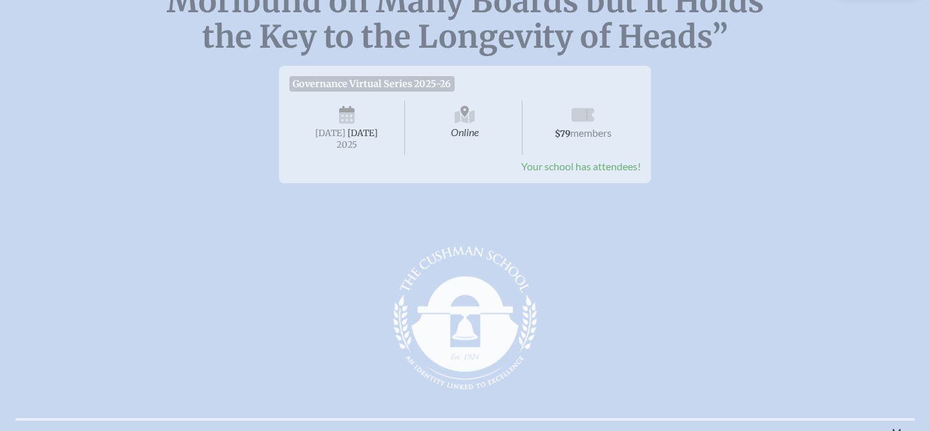
click at [354, 87] on span "Governance Virtual Series 2025-26" at bounding box center [371, 83] width 165 height 15
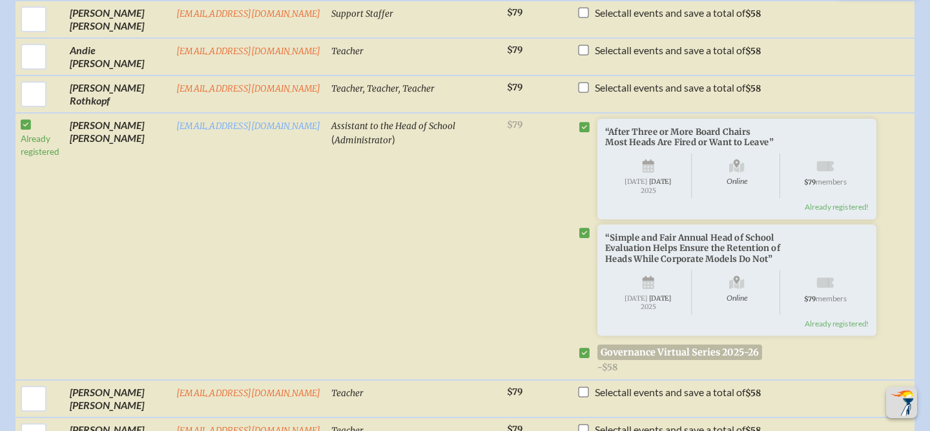
scroll to position [3090, 0]
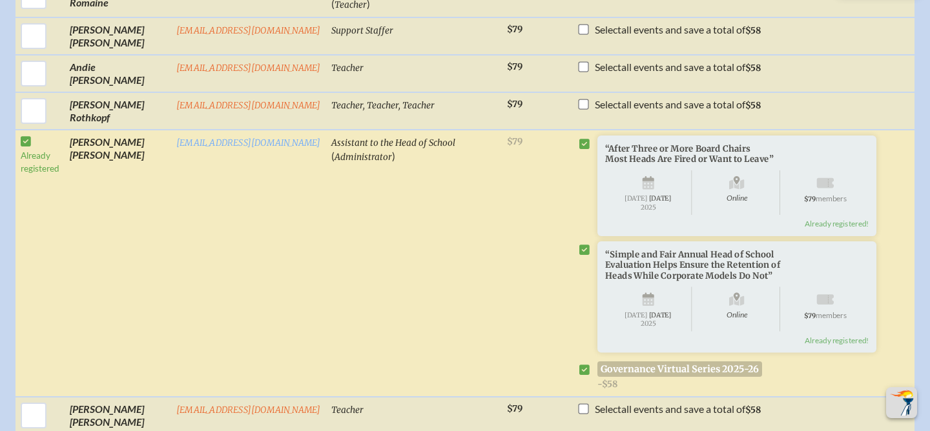
click at [579, 376] on icon at bounding box center [584, 370] width 10 height 12
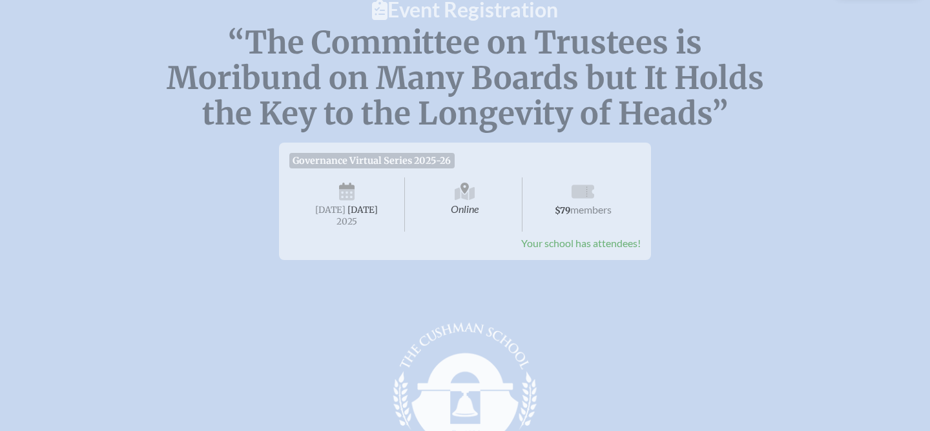
scroll to position [0, 0]
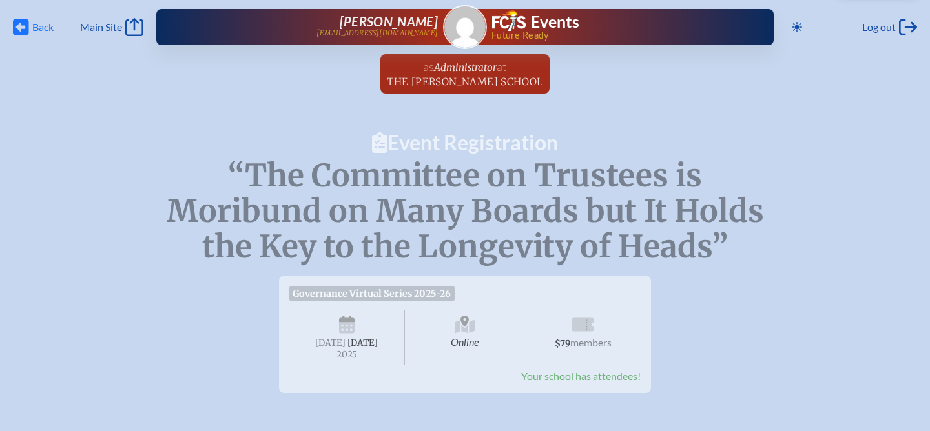
click at [44, 24] on span "Back" at bounding box center [42, 27] width 21 height 13
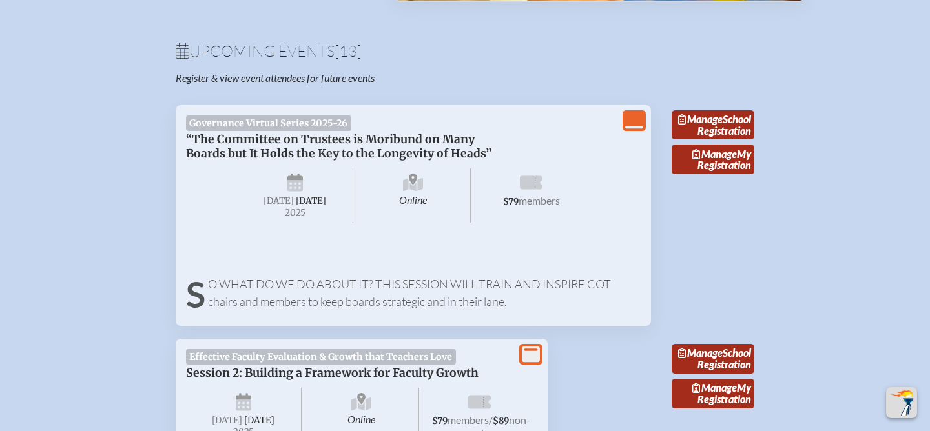
scroll to position [415, 0]
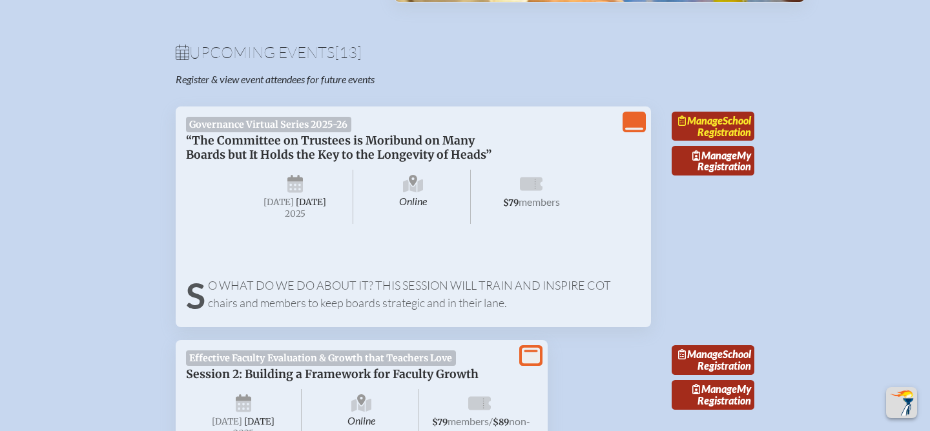
click at [728, 132] on link "Manage School Registration" at bounding box center [713, 127] width 83 height 30
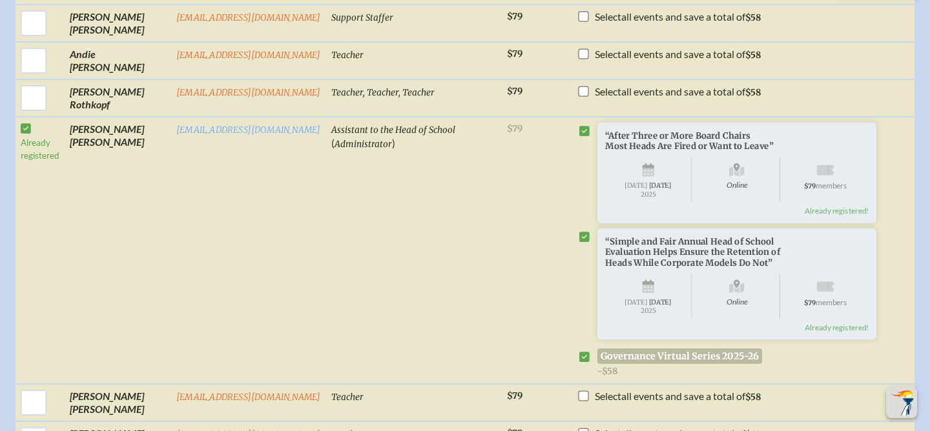
scroll to position [3076, 0]
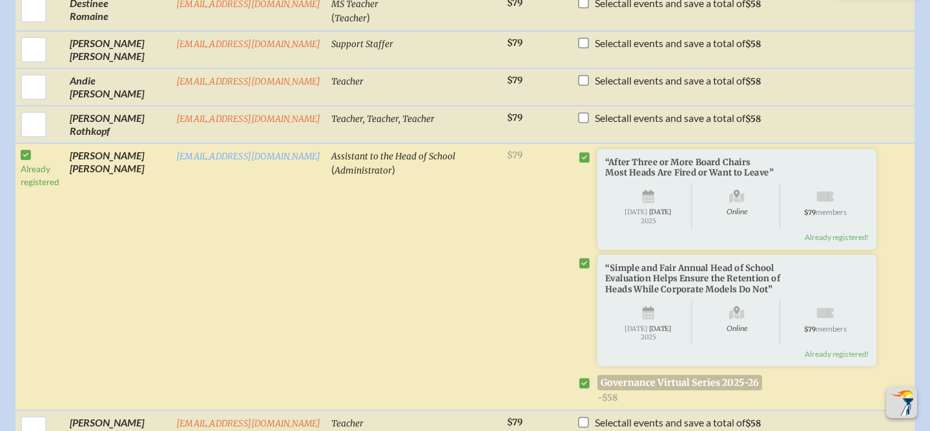
click at [25, 161] on td "Already registered" at bounding box center [39, 277] width 49 height 268
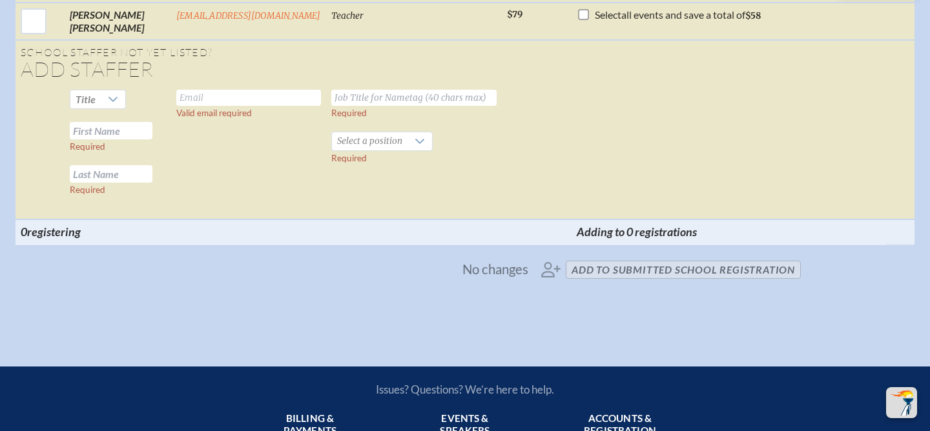
scroll to position [4011, 0]
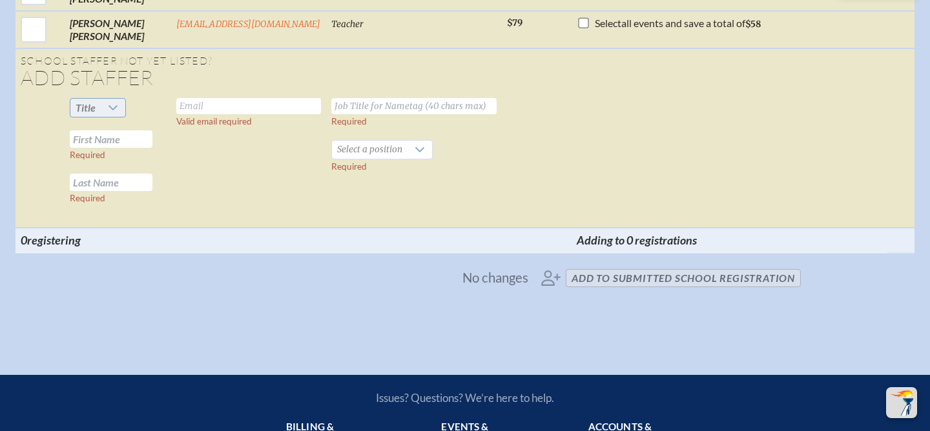
click at [116, 113] on icon at bounding box center [113, 108] width 10 height 10
click at [101, 174] on li "Mrs" at bounding box center [98, 175] width 56 height 18
click at [206, 114] on input "text" at bounding box center [248, 106] width 145 height 16
type input "alexandrafabrikant@gmail.com"
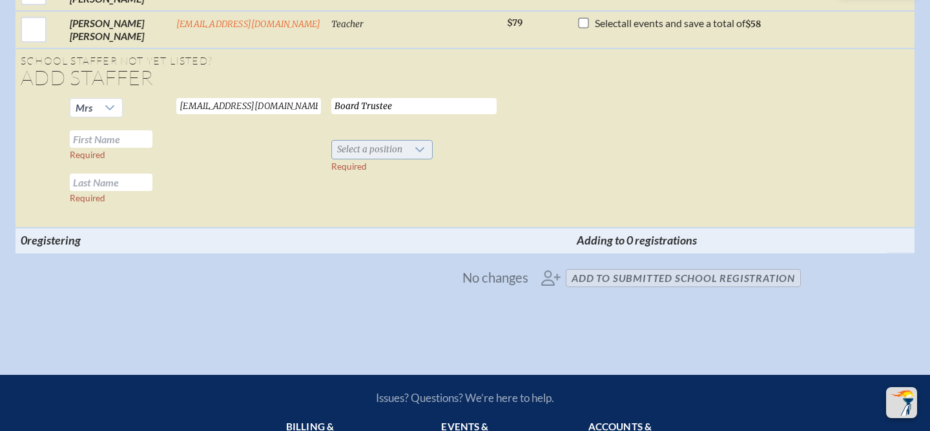
type input "Board Trustee"
click at [362, 159] on span "Select a position" at bounding box center [370, 150] width 76 height 18
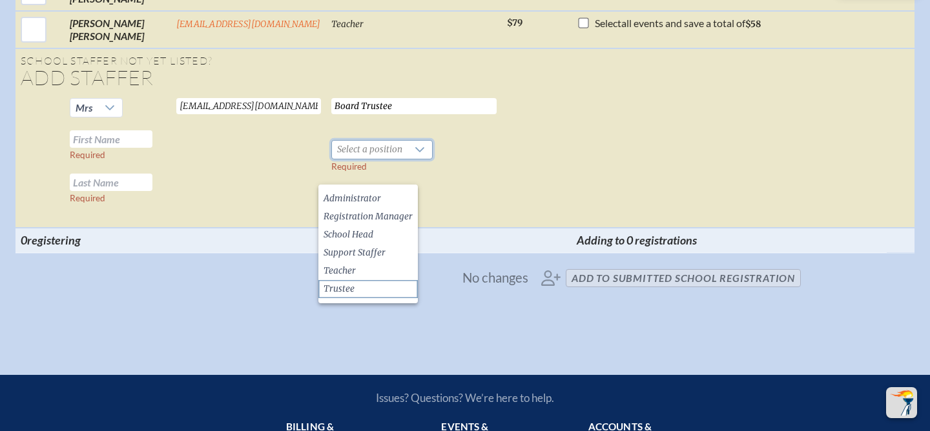
click at [355, 289] on li "Trustee" at bounding box center [367, 289] width 99 height 18
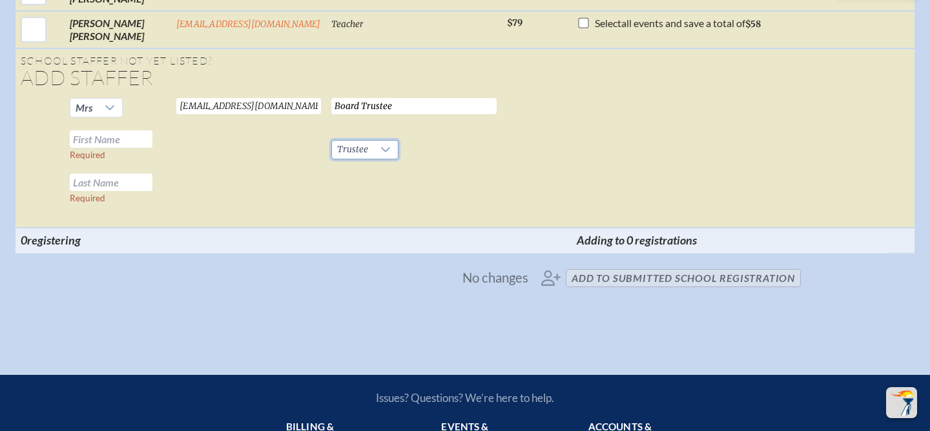
click at [127, 148] on input "text" at bounding box center [111, 138] width 83 height 17
type input "Alexandra"
type input "Fabrikant"
click at [291, 196] on td "alexandrafabrikant@gmail.com Valid email required" at bounding box center [248, 160] width 155 height 135
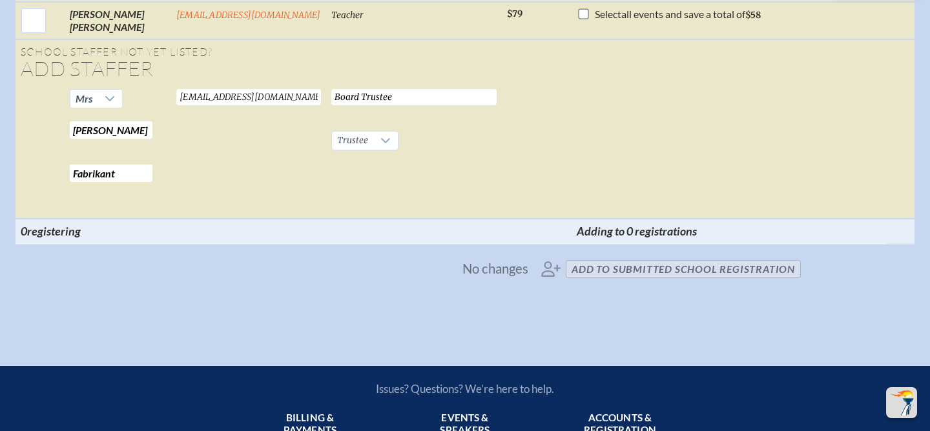
scroll to position [4027, 0]
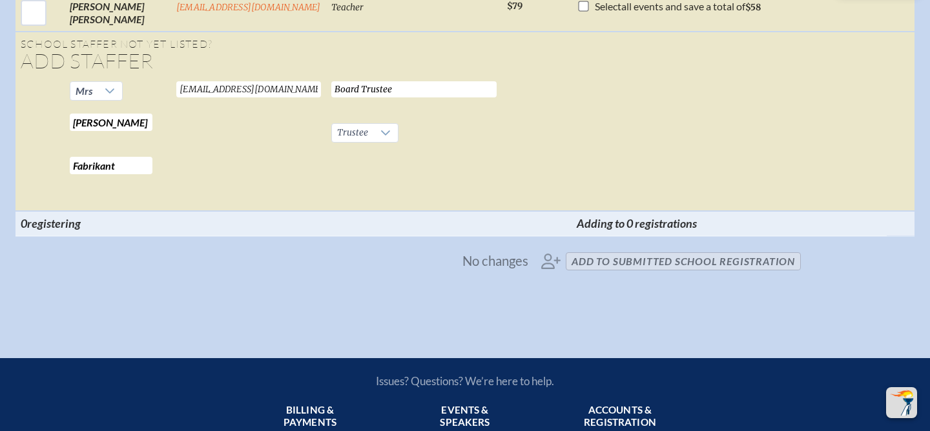
click at [643, 276] on span "No changes add to submitted School Registration" at bounding box center [465, 261] width 682 height 28
click at [611, 276] on span "No changes add to submitted School Registration" at bounding box center [465, 261] width 682 height 28
click at [554, 276] on span "No changes add to submitted School Registration" at bounding box center [465, 261] width 682 height 28
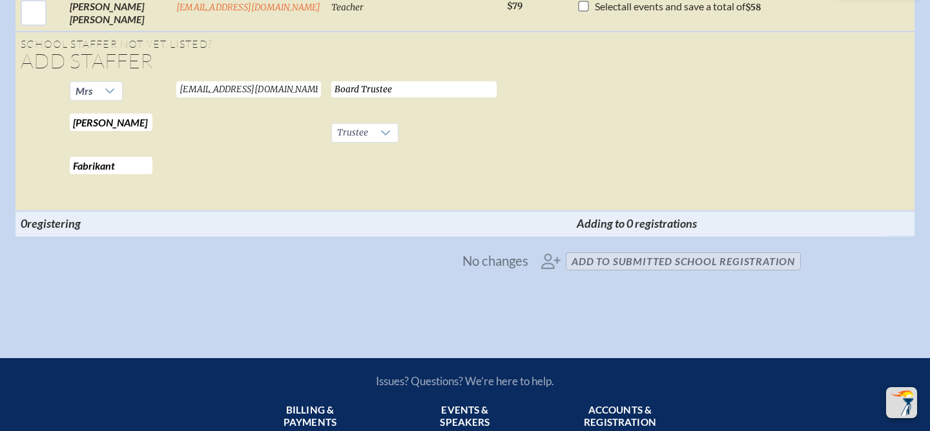
click at [504, 268] on span "No changes" at bounding box center [495, 261] width 66 height 14
click at [594, 276] on span "No changes add to submitted School Registration" at bounding box center [465, 261] width 682 height 28
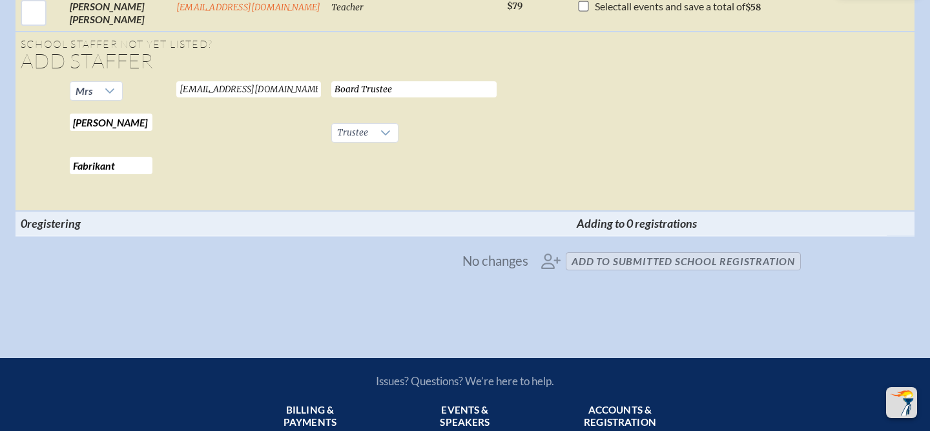
click at [594, 276] on span "No changes add to submitted School Registration" at bounding box center [465, 261] width 682 height 28
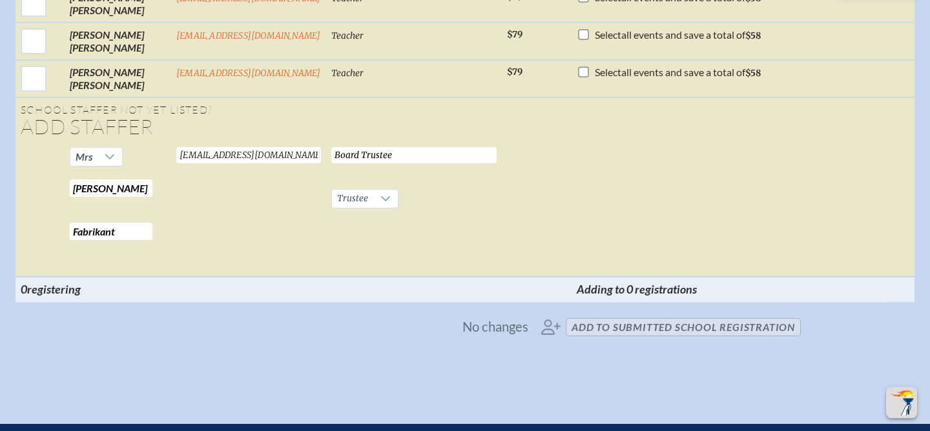
scroll to position [3996, 0]
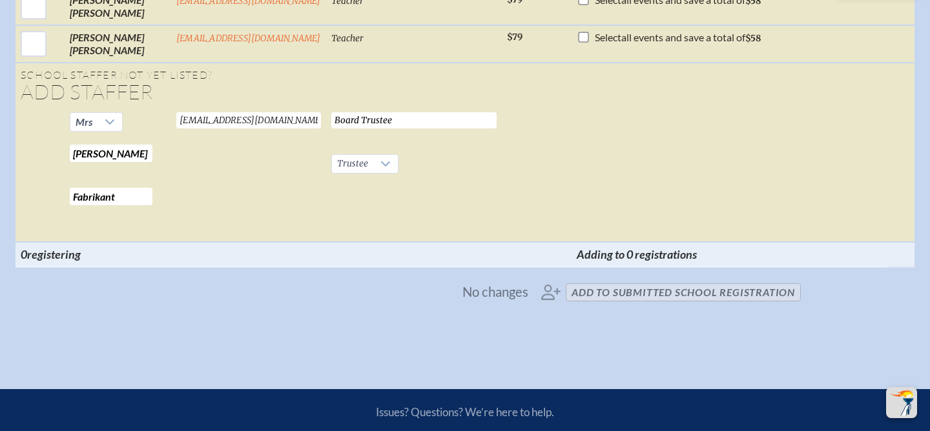
click at [645, 307] on span "No changes add to submitted School Registration" at bounding box center [465, 292] width 682 height 28
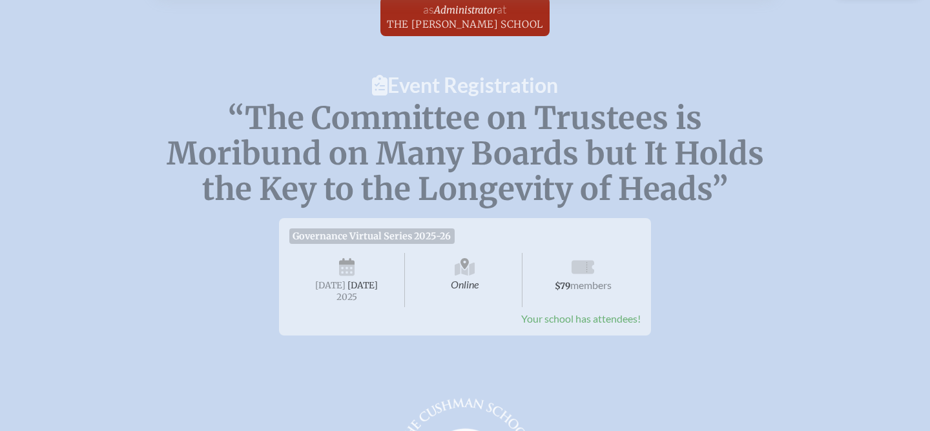
scroll to position [0, 0]
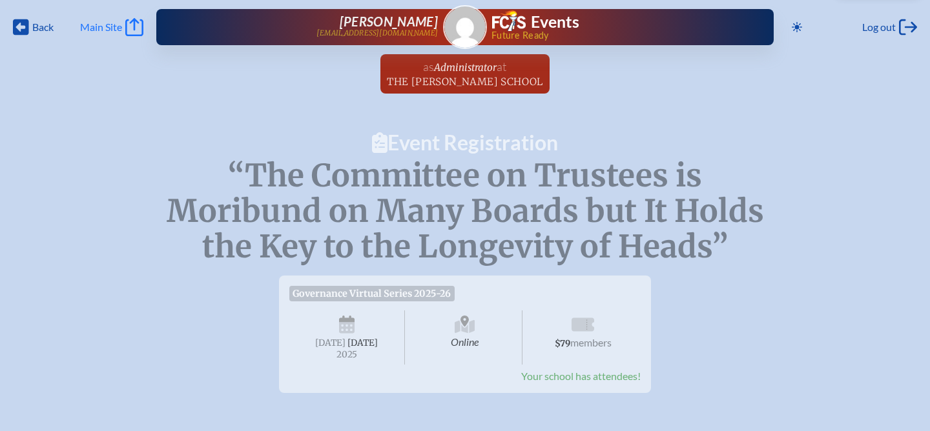
click at [98, 25] on span "Main Site" at bounding box center [101, 27] width 42 height 13
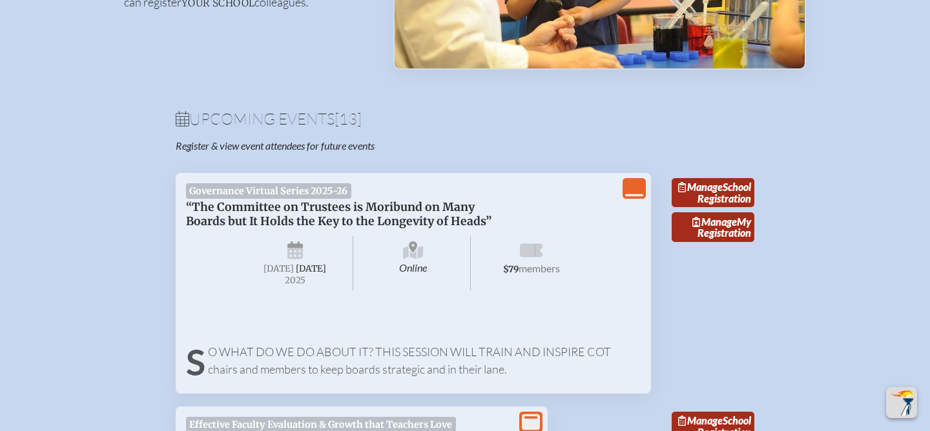
scroll to position [389, 0]
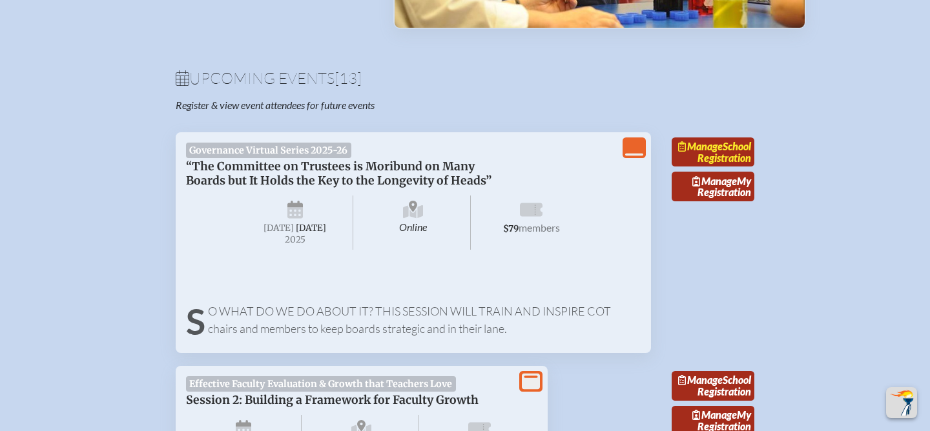
click at [721, 152] on span "Manage" at bounding box center [700, 146] width 45 height 12
